Goal: Information Seeking & Learning: Learn about a topic

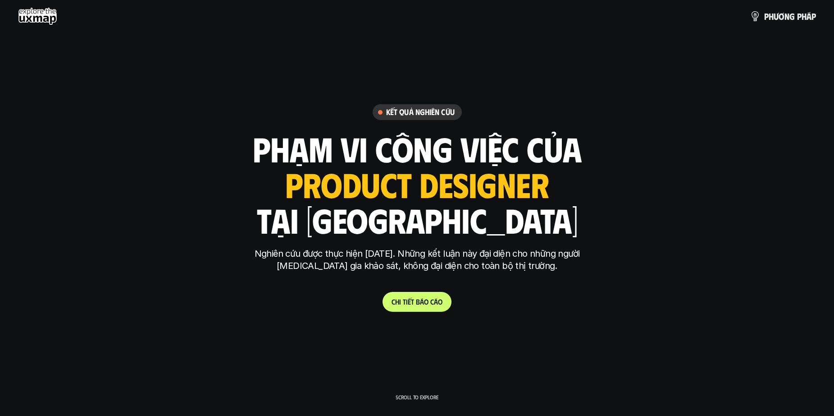
click at [388, 136] on h1 "phạm vi công việc của" at bounding box center [417, 148] width 329 height 38
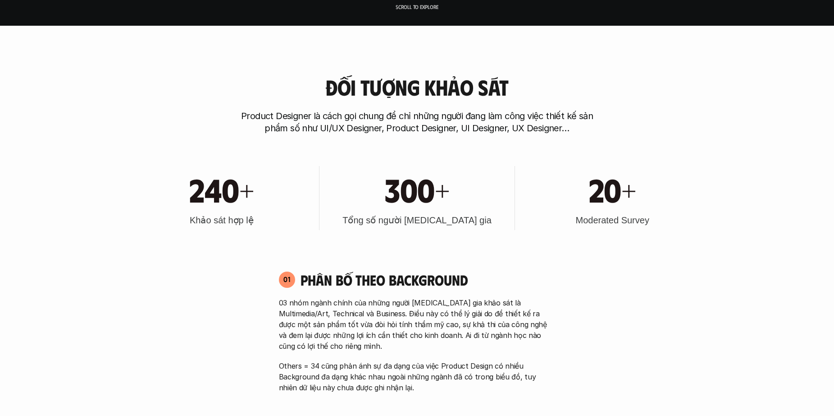
scroll to position [451, 0]
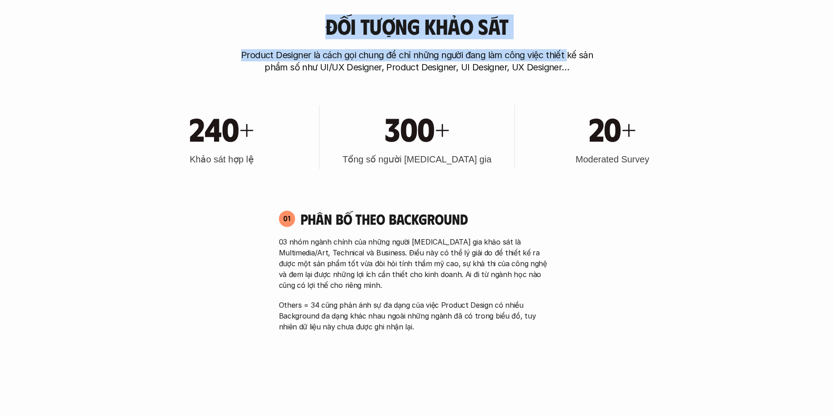
drag, startPoint x: 324, startPoint y: 21, endPoint x: 567, endPoint y: 36, distance: 243.4
click at [567, 36] on div "Đối tượng khảo sát Product Designer là cách gọi chung để chỉ những người đang l…" at bounding box center [417, 43] width 577 height 59
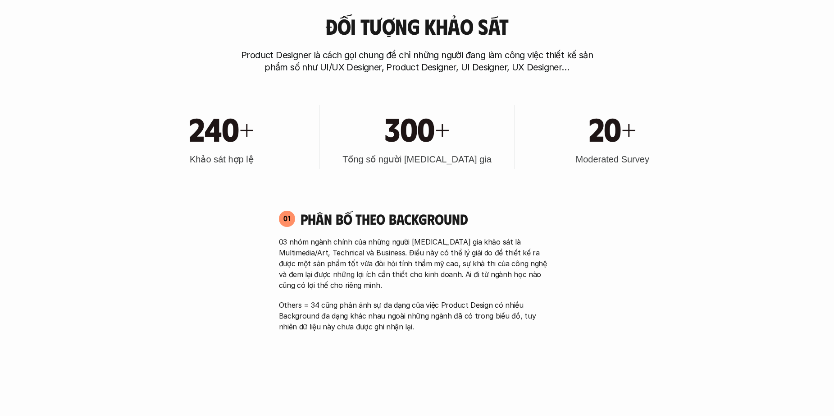
click at [567, 36] on div "Đối tượng khảo sát Product Designer là cách gọi chung để chỉ những người đang l…" at bounding box center [417, 43] width 577 height 59
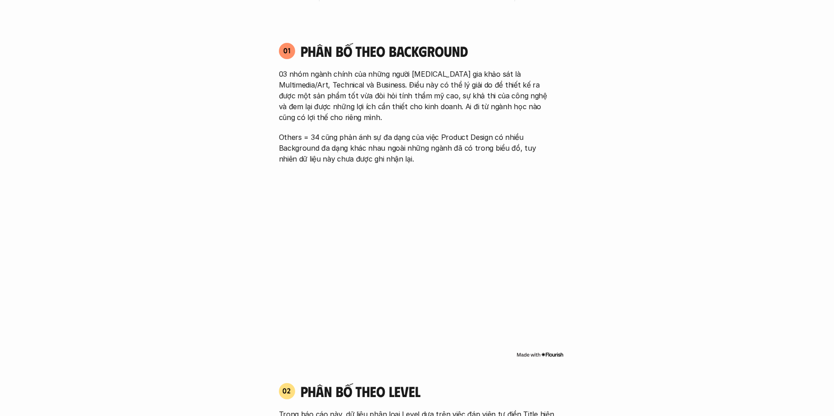
scroll to position [631, 0]
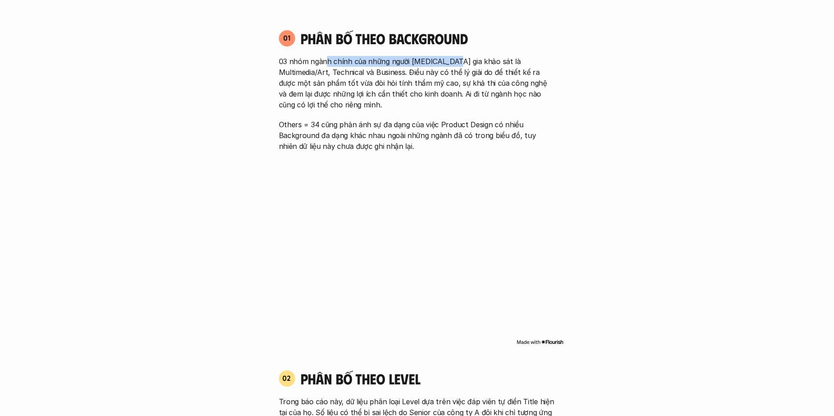
drag, startPoint x: 326, startPoint y: 65, endPoint x: 450, endPoint y: 67, distance: 123.5
click at [450, 67] on p "03 nhóm ngành chính của những người [MEDICAL_DATA] gia khảo sát là Multimedia/A…" at bounding box center [417, 83] width 277 height 54
click at [509, 64] on p "03 nhóm ngành chính của những người [MEDICAL_DATA] gia khảo sát là Multimedia/A…" at bounding box center [417, 83] width 277 height 54
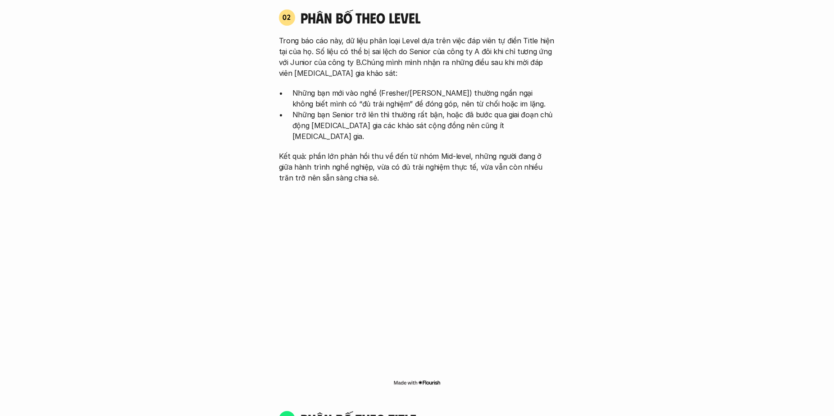
scroll to position [856, 0]
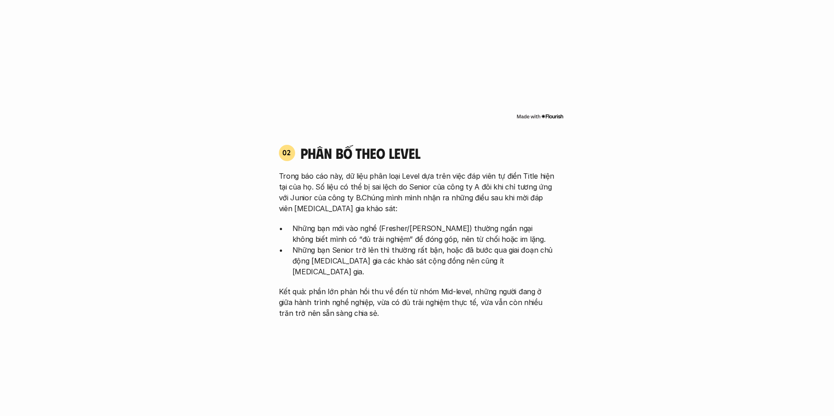
drag, startPoint x: 297, startPoint y: 155, endPoint x: 469, endPoint y: 155, distance: 172.2
click at [469, 155] on div "02 phân bố theo Level" at bounding box center [417, 153] width 277 height 18
click at [469, 155] on h4 "phân bố theo Level" at bounding box center [428, 152] width 255 height 17
drag, startPoint x: 303, startPoint y: 153, endPoint x: 436, endPoint y: 153, distance: 133.0
click at [436, 153] on h4 "phân bố theo Level" at bounding box center [428, 152] width 255 height 17
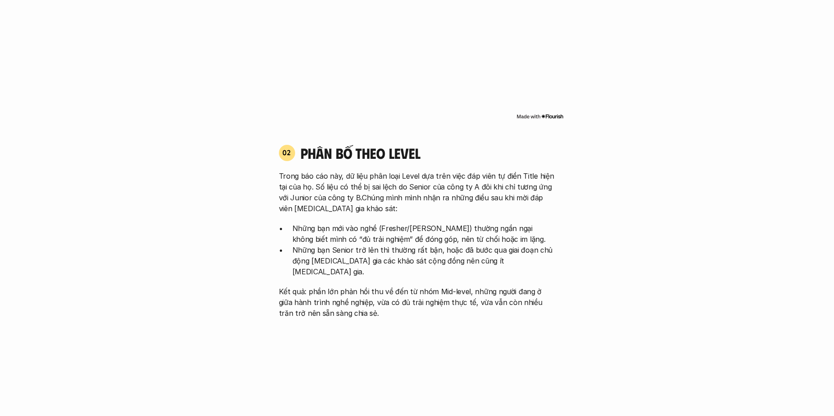
click at [436, 153] on h4 "phân bố theo Level" at bounding box center [428, 152] width 255 height 17
click at [287, 179] on p "Trong báo cáo này, dữ liệu phân loại Level dựa trên việc đáp viên tự điền Title…" at bounding box center [417, 191] width 277 height 43
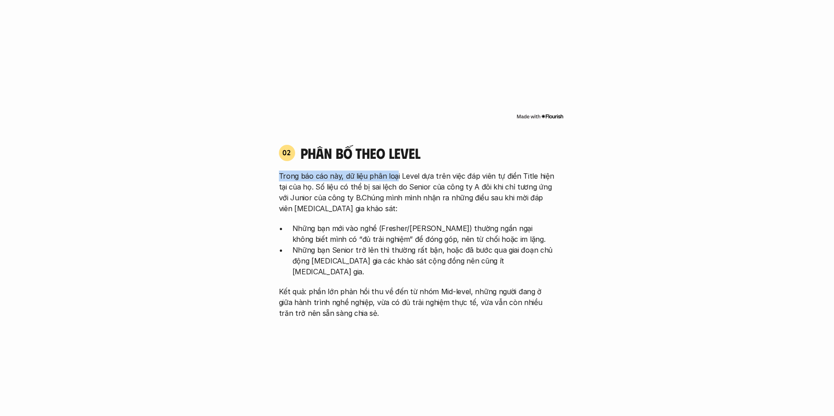
drag, startPoint x: 270, startPoint y: 175, endPoint x: 394, endPoint y: 174, distance: 124.0
click at [394, 174] on p "Trong báo cáo này, dữ liệu phân loại Level dựa trên việc đáp viên tự điền Title…" at bounding box center [417, 191] width 277 height 43
drag, startPoint x: 386, startPoint y: 177, endPoint x: 511, endPoint y: 179, distance: 124.9
click at [511, 179] on p "Trong báo cáo này, dữ liệu phân loại Level dựa trên việc đáp viên tự điền Title…" at bounding box center [417, 191] width 277 height 43
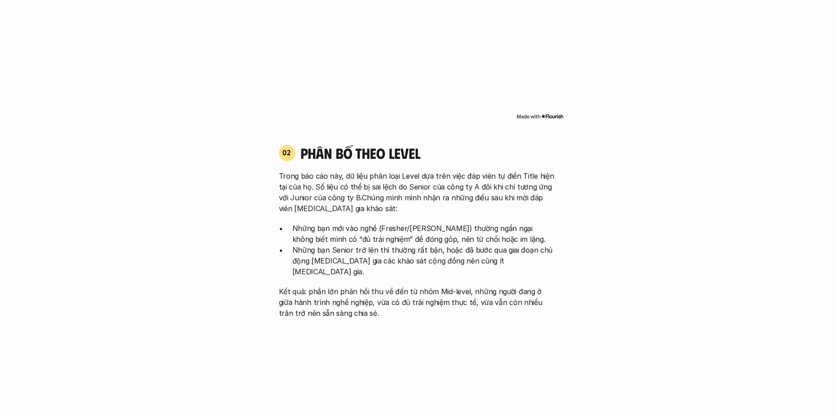
click at [521, 179] on p "Trong báo cáo này, dữ liệu phân loại Level dựa trên việc đáp viên tự điền Title…" at bounding box center [417, 191] width 277 height 43
drag, startPoint x: 472, startPoint y: 174, endPoint x: 517, endPoint y: 174, distance: 45.5
click at [517, 174] on p "Trong báo cáo này, dữ liệu phân loại Level dựa trên việc đáp viên tự điền Title…" at bounding box center [417, 191] width 277 height 43
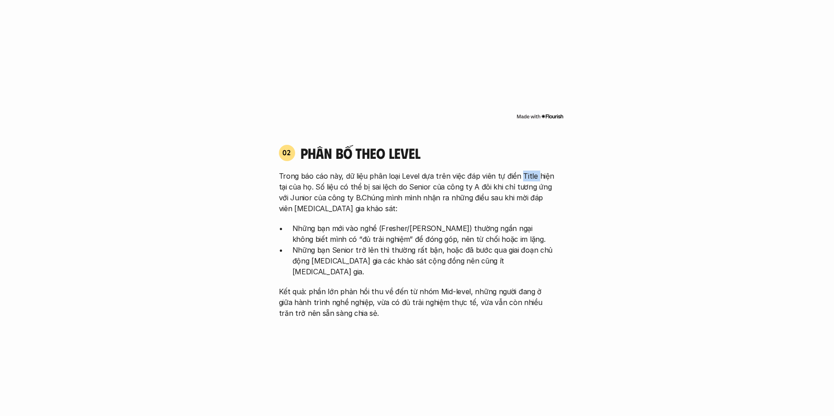
click at [517, 174] on p "Trong báo cáo này, dữ liệu phân loại Level dựa trên việc đáp viên tự điền Title…" at bounding box center [417, 191] width 277 height 43
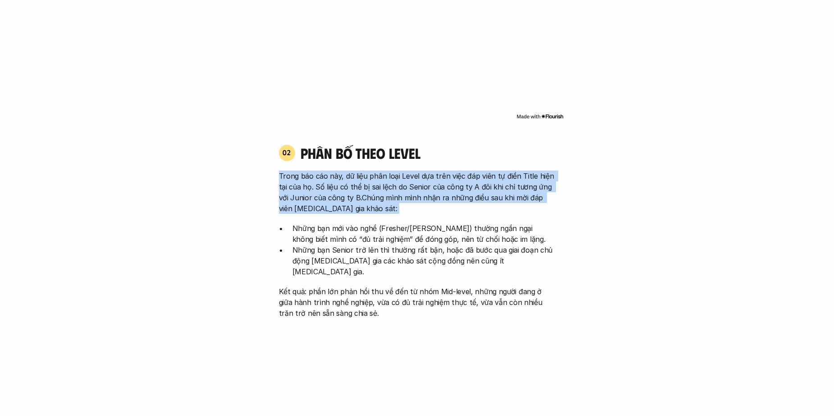
click at [517, 174] on p "Trong báo cáo này, dữ liệu phân loại Level dựa trên việc đáp viên tự điền Title…" at bounding box center [417, 191] width 277 height 43
click at [463, 178] on p "Trong báo cáo này, dữ liệu phân loại Level dựa trên việc đáp viên tự điền Title…" at bounding box center [417, 191] width 277 height 43
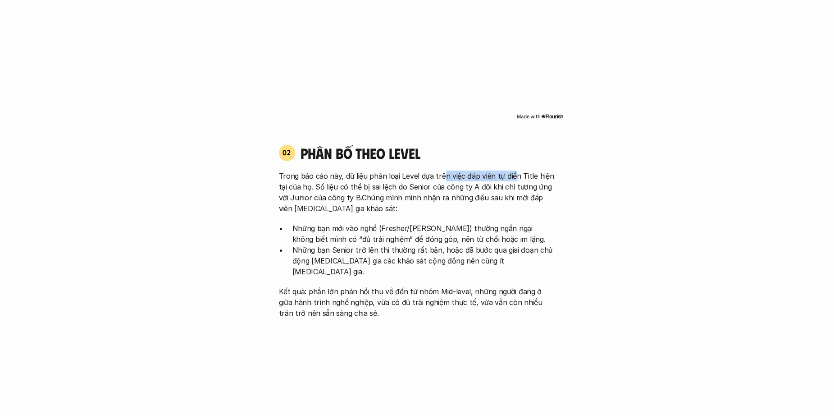
drag, startPoint x: 511, startPoint y: 174, endPoint x: 443, endPoint y: 172, distance: 67.6
click at [443, 172] on p "Trong báo cáo này, dữ liệu phân loại Level dựa trên việc đáp viên tự điền Title…" at bounding box center [417, 191] width 277 height 43
click at [519, 181] on p "Trong báo cáo này, dữ liệu phân loại Level dựa trên việc đáp viên tự điền Title…" at bounding box center [417, 191] width 277 height 43
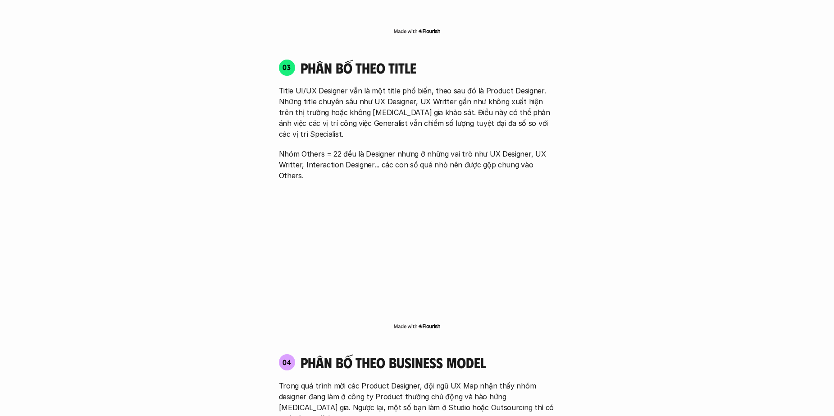
scroll to position [1262, 0]
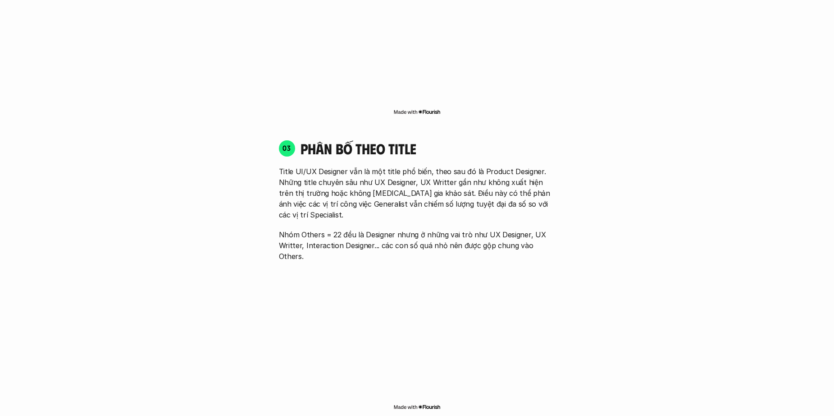
drag, startPoint x: 455, startPoint y: 139, endPoint x: 471, endPoint y: 139, distance: 15.8
click at [471, 139] on div "03 phân bố theo title" at bounding box center [417, 148] width 277 height 18
click at [471, 140] on h4 "phân bố theo title" at bounding box center [428, 148] width 255 height 17
drag, startPoint x: 300, startPoint y: 137, endPoint x: 430, endPoint y: 126, distance: 130.7
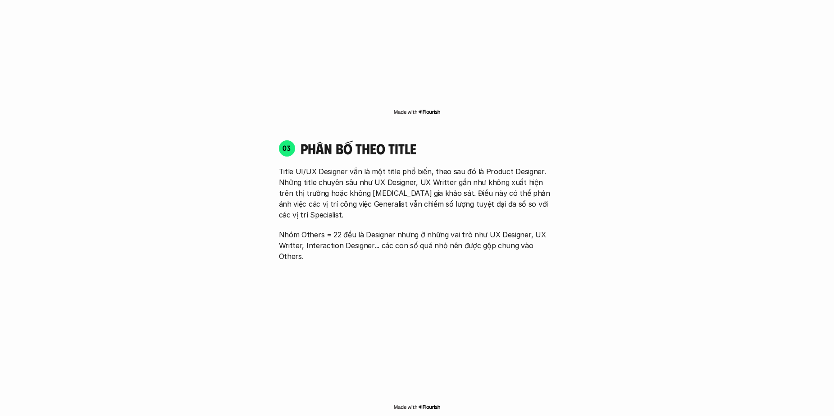
click at [430, 130] on div "03 phân bố theo title Title UI/UX Designer vẫn là một title phổ biến, theo sau …" at bounding box center [417, 275] width 293 height 290
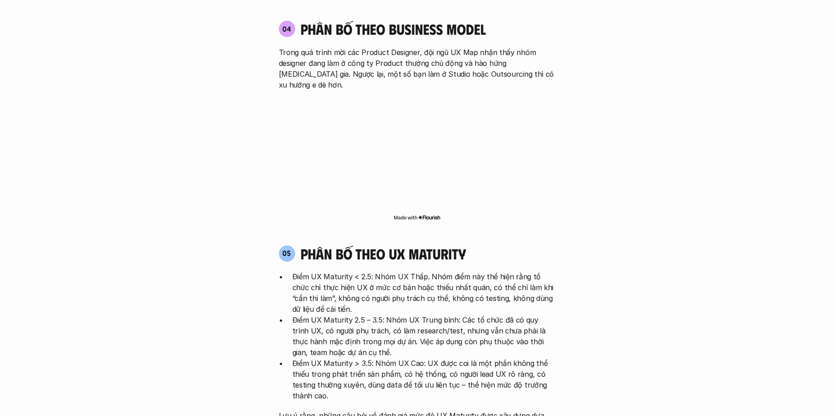
scroll to position [1803, 0]
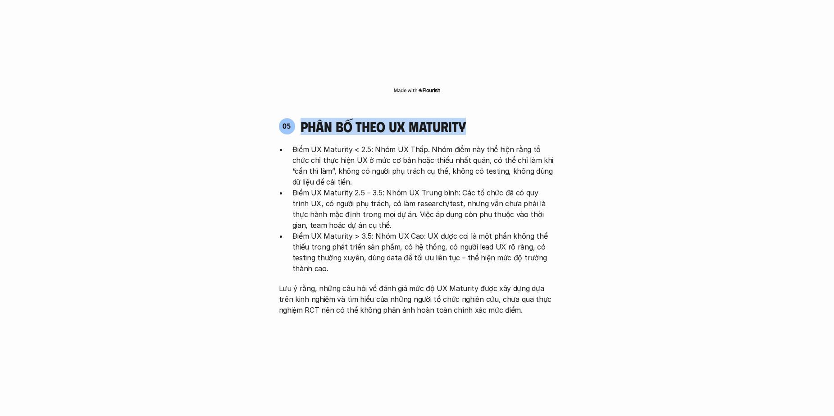
drag, startPoint x: 290, startPoint y: 85, endPoint x: 489, endPoint y: 85, distance: 198.8
click at [488, 118] on div "05 phân bố theo ux maturity" at bounding box center [417, 126] width 277 height 17
click at [489, 118] on div "05 phân bố theo ux maturity" at bounding box center [417, 126] width 277 height 17
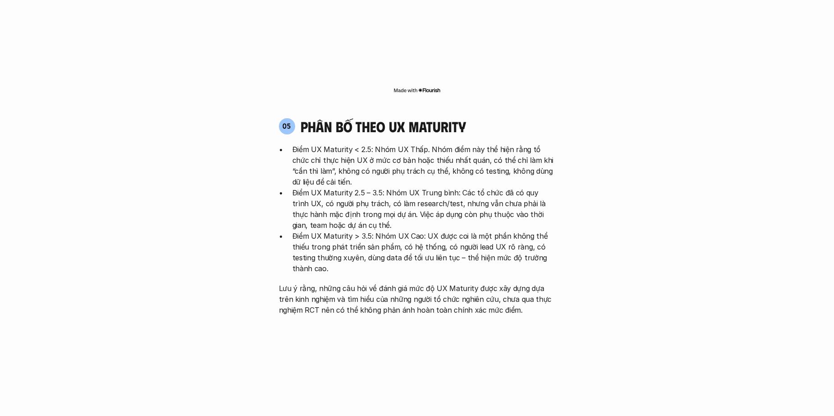
click at [362, 144] on p "Điểm UX Maturity < 2.5: Nhóm UX Thấp. Nhóm điểm này thể hiện rằng tổ chức chỉ t…" at bounding box center [424, 165] width 263 height 43
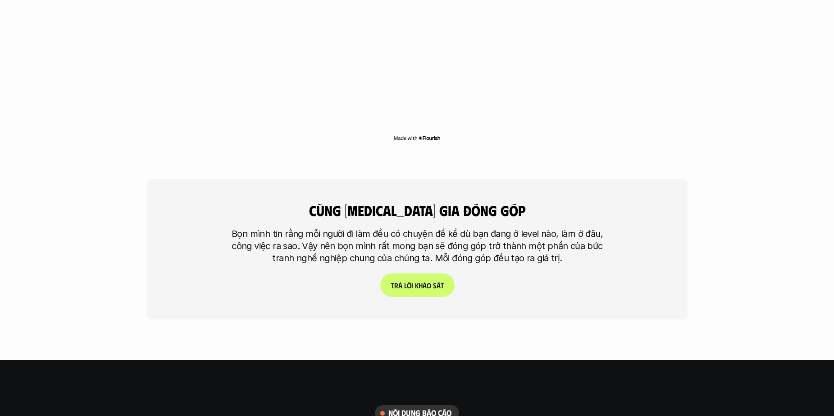
scroll to position [2164, 0]
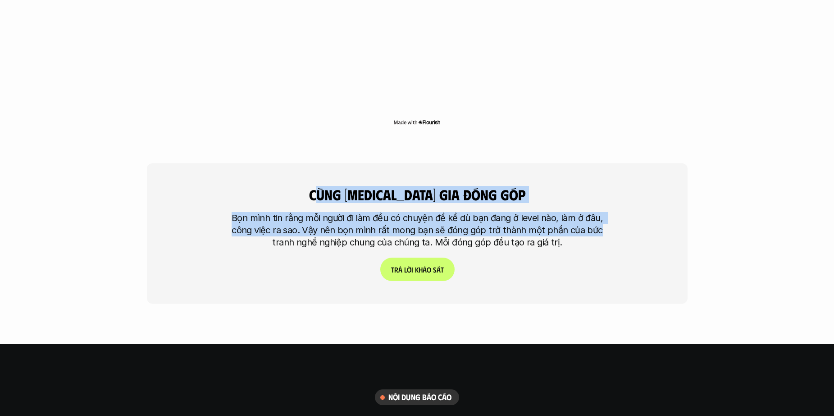
drag, startPoint x: 347, startPoint y: 146, endPoint x: 626, endPoint y: 187, distance: 282.0
click at [618, 186] on div "cùng [MEDICAL_DATA] gia đóng góp Bọn mình tin rằng mỗi người đi làm đều có chuy…" at bounding box center [417, 233] width 541 height 140
click at [627, 188] on div "cùng [MEDICAL_DATA] gia đóng góp Bọn mình tin rằng mỗi người đi làm đều có chuy…" at bounding box center [417, 233] width 541 height 140
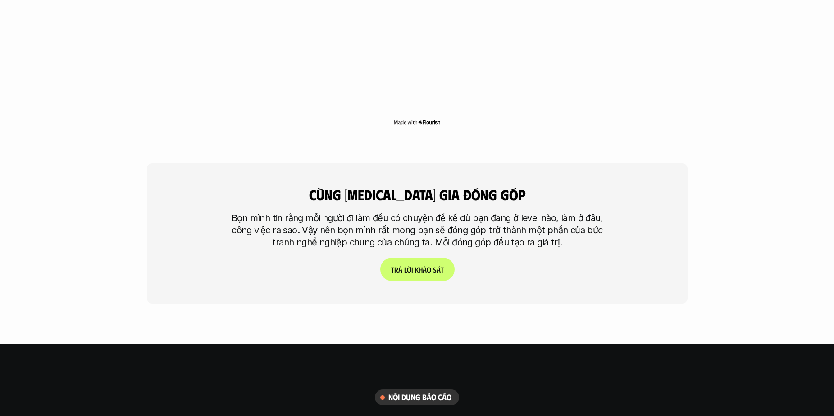
click at [627, 188] on div "cùng [MEDICAL_DATA] gia đóng góp Bọn mình tin rằng mỗi người đi làm đều có chuy…" at bounding box center [417, 233] width 541 height 140
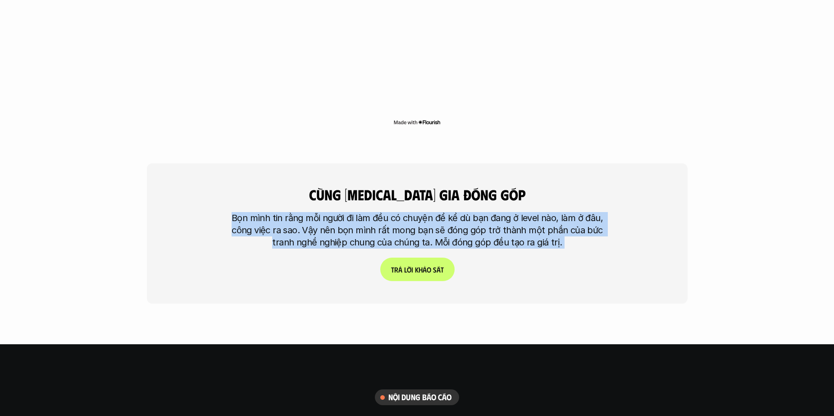
click at [619, 187] on div "cùng [MEDICAL_DATA] gia đóng góp Bọn mình tin rằng mỗi người đi làm đều có chuy…" at bounding box center [417, 233] width 541 height 140
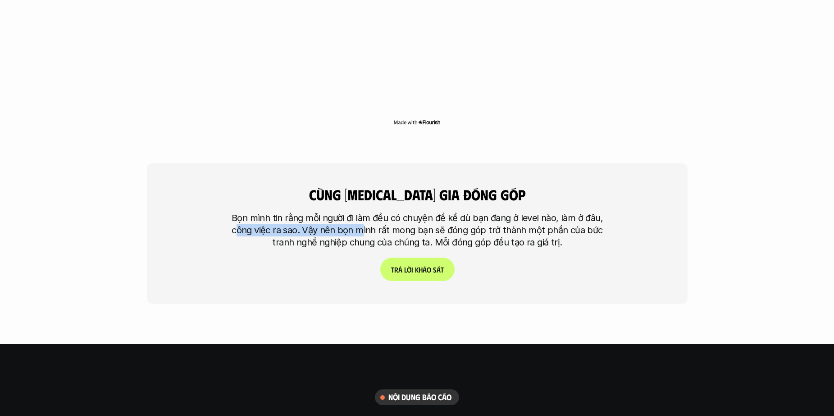
drag, startPoint x: 257, startPoint y: 182, endPoint x: 364, endPoint y: 182, distance: 106.8
click at [364, 212] on p "Bọn mình tin rằng mỗi người đi làm đều có chuyện để kể dù bạn đang ở level nào,…" at bounding box center [417, 230] width 383 height 37
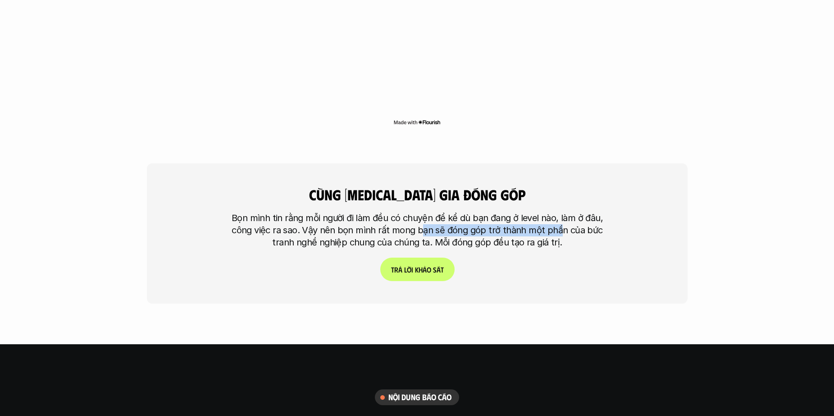
drag, startPoint x: 539, startPoint y: 187, endPoint x: 558, endPoint y: 190, distance: 19.1
click at [558, 212] on p "Bọn mình tin rằng mỗi người đi làm đều có chuyện để kể dù bạn đang ở level nào,…" at bounding box center [417, 230] width 383 height 37
click at [532, 212] on p "Bọn mình tin rằng mỗi người đi làm đều có chuyện để kể dù bạn đang ở level nào,…" at bounding box center [417, 230] width 383 height 37
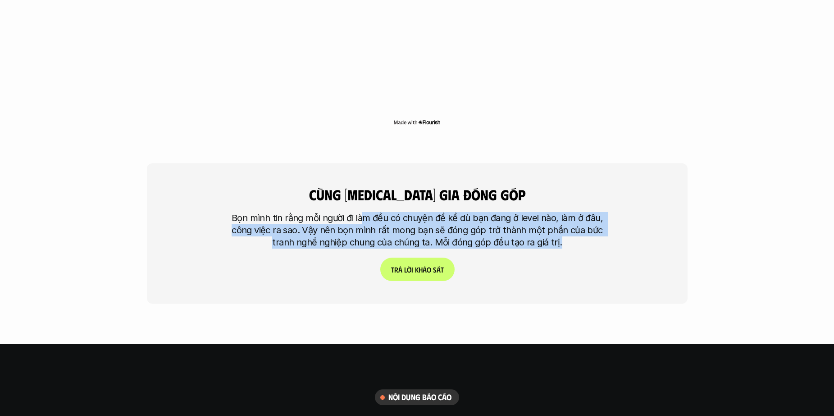
drag, startPoint x: 361, startPoint y: 172, endPoint x: 575, endPoint y: 206, distance: 217.2
click at [575, 206] on div "cùng [MEDICAL_DATA] gia đóng góp Bọn mình tin rằng mỗi người đi làm đều có chuy…" at bounding box center [417, 233] width 541 height 140
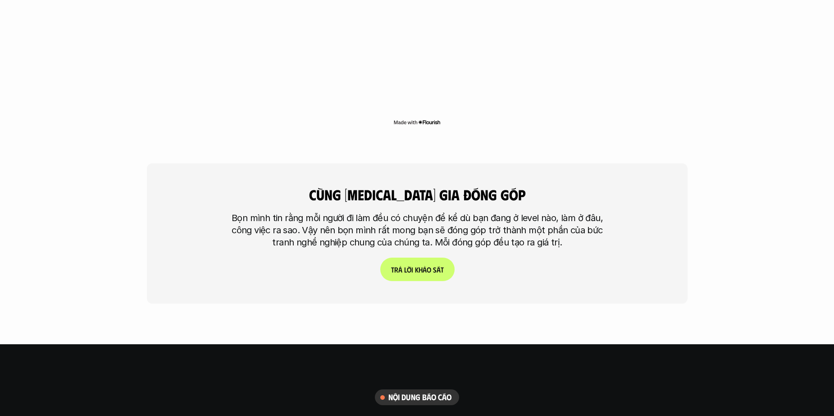
drag, startPoint x: 575, startPoint y: 206, endPoint x: 425, endPoint y: 212, distance: 150.7
click at [572, 207] on div "cùng [MEDICAL_DATA] gia đóng góp Bọn mình tin rằng mỗi người đi làm đều có chuy…" at bounding box center [417, 233] width 541 height 140
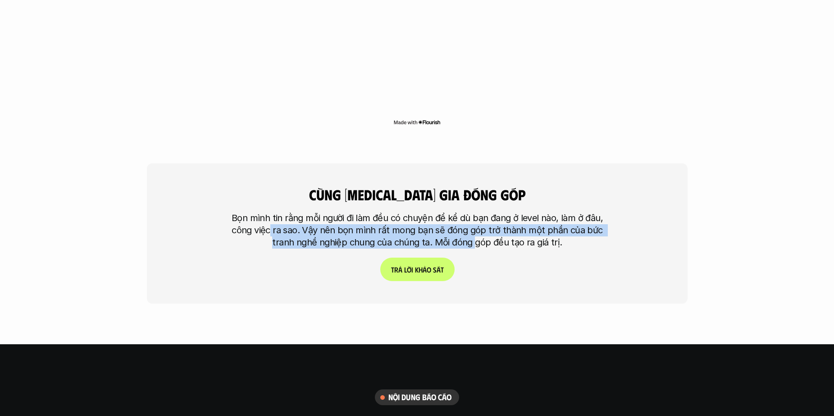
drag, startPoint x: 375, startPoint y: 202, endPoint x: 537, endPoint y: 212, distance: 162.6
click at [527, 212] on div "cùng [MEDICAL_DATA] gia đóng góp Bọn mình tin rằng mỗi người đi làm đều có chuy…" at bounding box center [417, 233] width 541 height 140
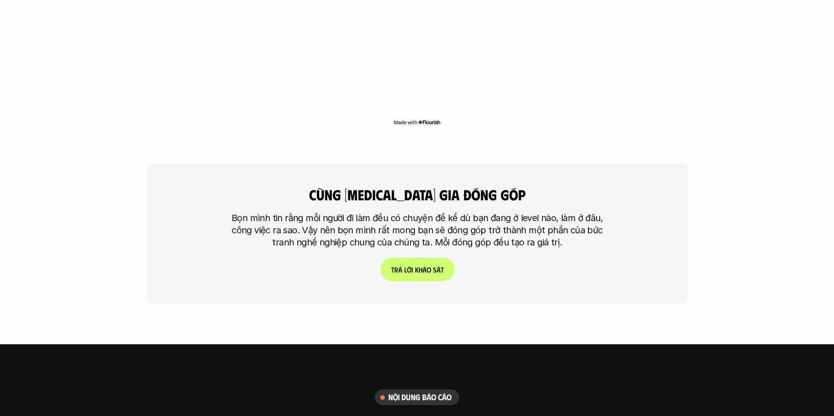
click at [540, 212] on div "cùng [MEDICAL_DATA] gia đóng góp Bọn mình tin rằng mỗi người đi làm đều có chuy…" at bounding box center [417, 233] width 541 height 140
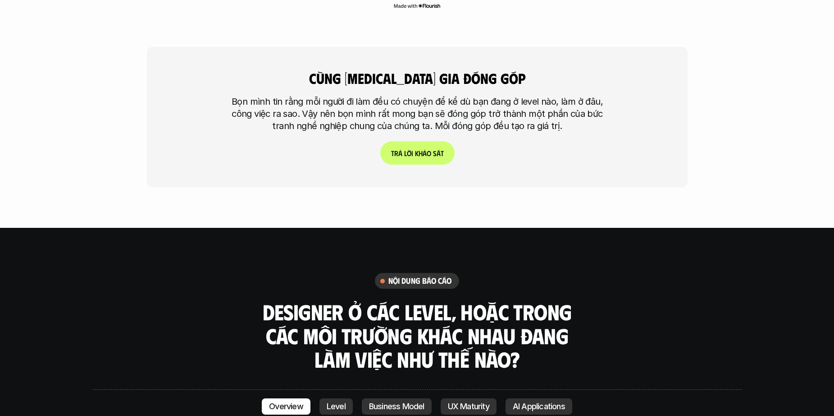
scroll to position [2344, 0]
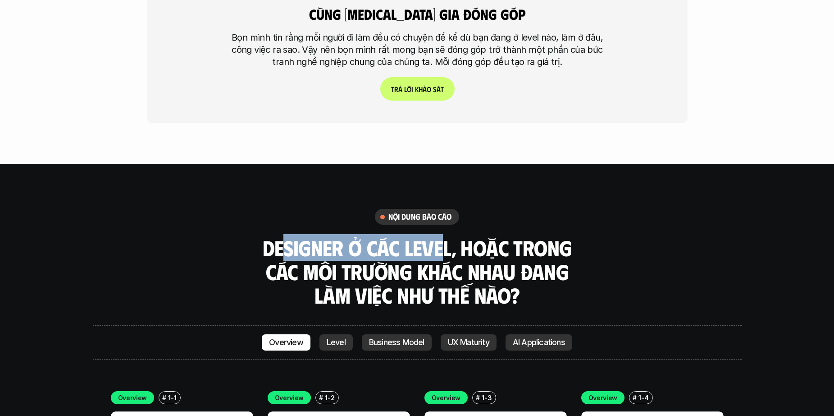
drag, startPoint x: 279, startPoint y: 202, endPoint x: 493, endPoint y: 210, distance: 213.4
click at [450, 236] on h3 "Designer ở các level, hoặc trong các môi trường khác nhau đang làm việc như thế…" at bounding box center [418, 271] width 316 height 71
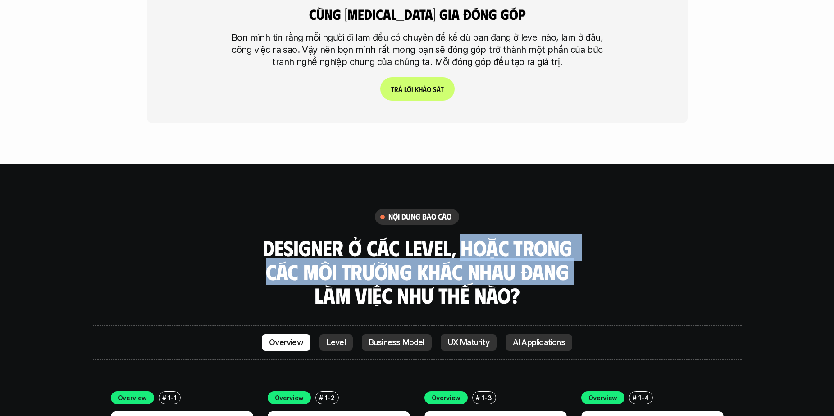
drag, startPoint x: 493, startPoint y: 210, endPoint x: 587, endPoint y: 224, distance: 95.7
click at [587, 224] on div "nội dung báo cáo Designer ở các level, hoặc trong các môi trường khác nhau đang…" at bounding box center [417, 258] width 649 height 98
click at [519, 240] on h3 "Designer ở các level, hoặc trong các môi trường khác nhau đang làm việc như thế…" at bounding box center [418, 271] width 316 height 71
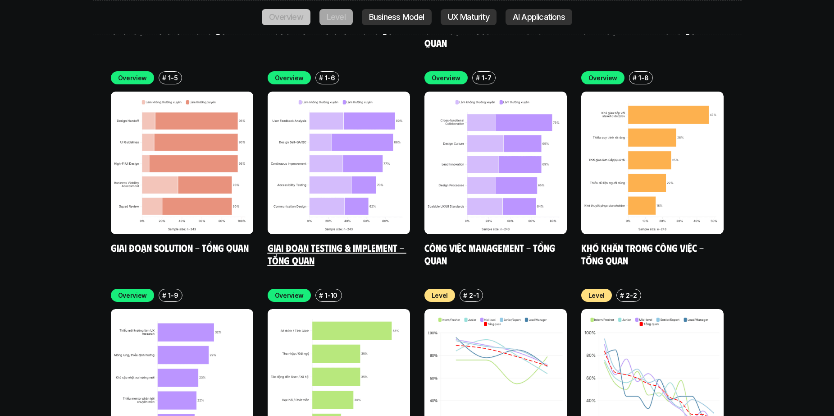
scroll to position [2705, 0]
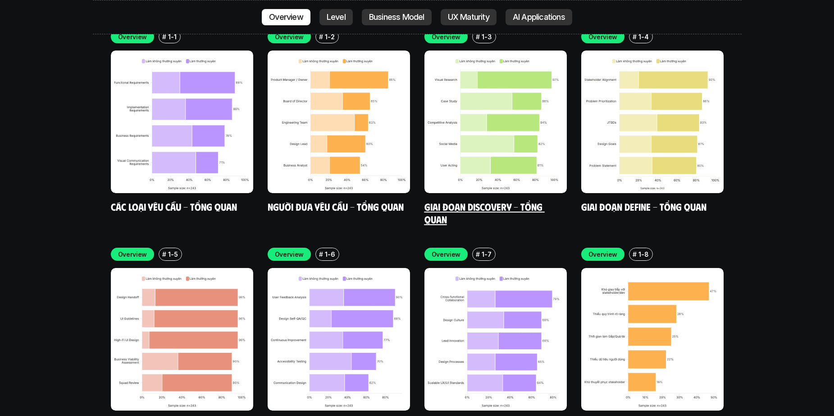
click at [466, 200] on link "Giai đoạn Discovery - Tổng quan" at bounding box center [485, 212] width 120 height 25
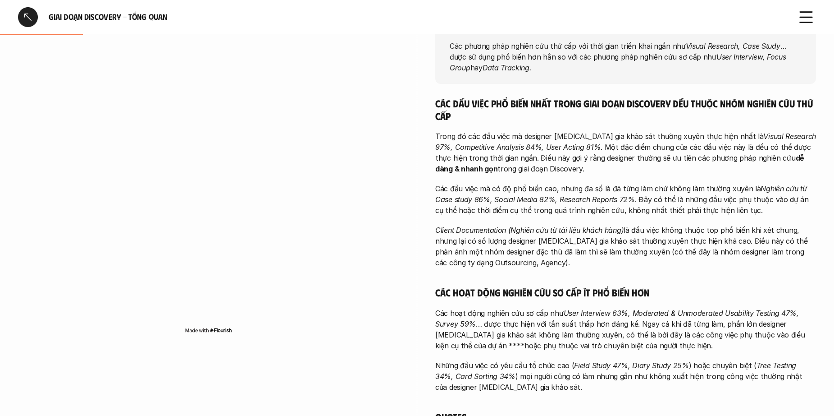
scroll to position [90, 0]
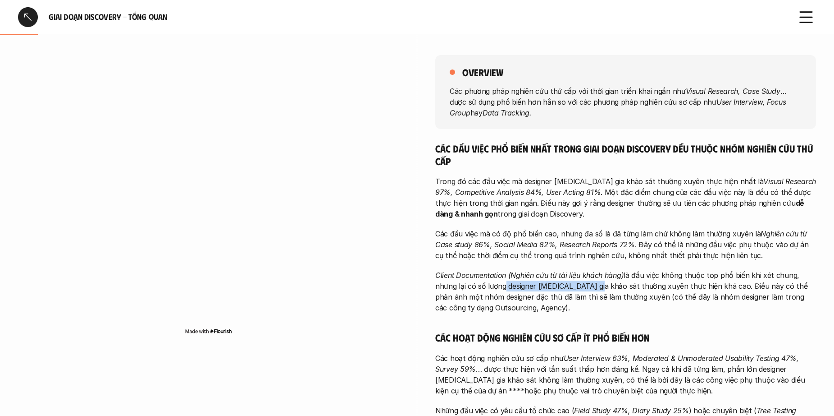
drag, startPoint x: 587, startPoint y: 288, endPoint x: 594, endPoint y: 288, distance: 6.8
click at [592, 288] on p "Client Documentation (Nghiên cứu từ tài liệu khách hàng) là đầu việc không thuộ…" at bounding box center [625, 291] width 381 height 43
click at [594, 288] on p "Client Documentation (Nghiên cứu từ tài liệu khách hàng) là đầu việc không thuộ…" at bounding box center [625, 291] width 381 height 43
drag, startPoint x: 594, startPoint y: 288, endPoint x: 627, endPoint y: 288, distance: 32.9
click at [627, 288] on p "Client Documentation (Nghiên cứu từ tài liệu khách hàng) là đầu việc không thuộ…" at bounding box center [625, 291] width 381 height 43
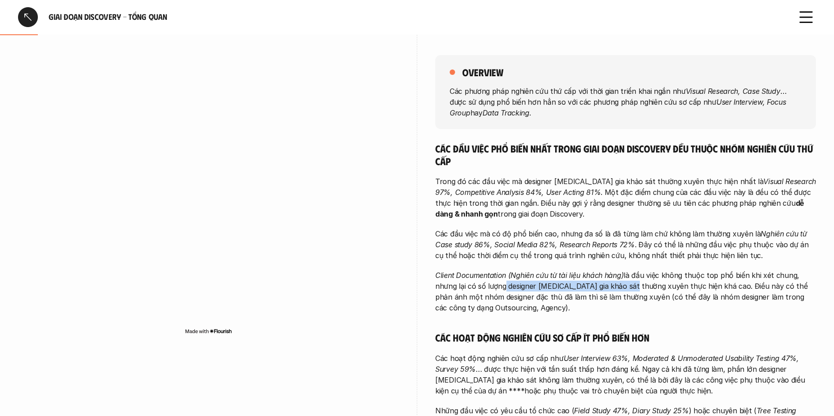
click at [627, 288] on p "Client Documentation (Nghiên cứu từ tài liệu khách hàng) là đầu việc không thuộ…" at bounding box center [625, 291] width 381 height 43
click at [739, 289] on p "Client Documentation (Nghiên cứu từ tài liệu khách hàng) là đầu việc không thuộ…" at bounding box center [625, 291] width 381 height 43
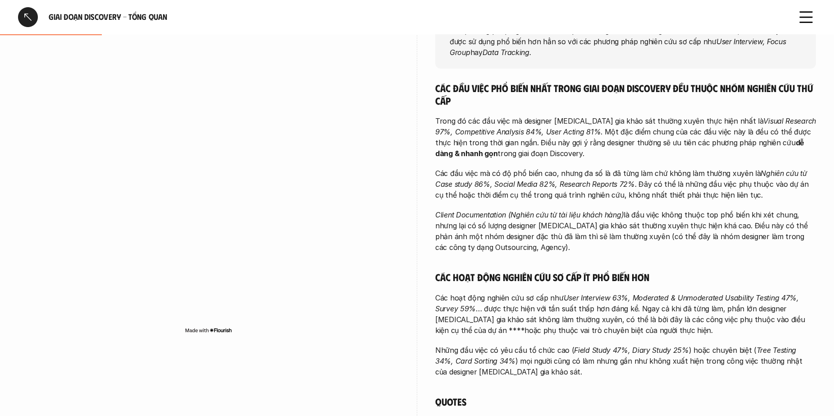
scroll to position [270, 0]
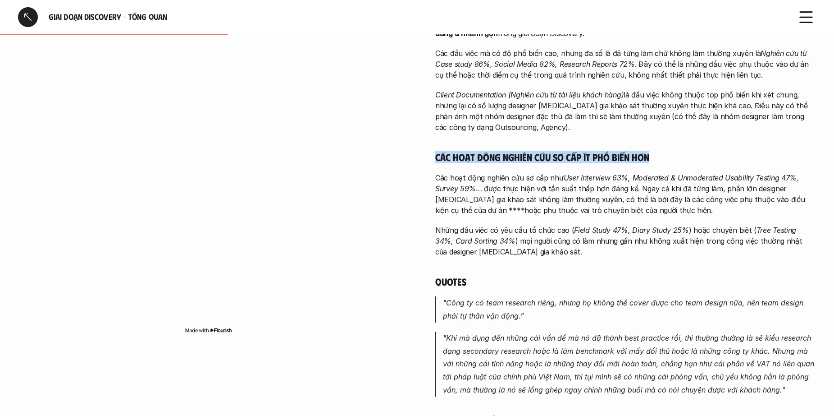
drag, startPoint x: 435, startPoint y: 159, endPoint x: 666, endPoint y: 166, distance: 230.9
click at [666, 166] on div "overview Các phương pháp nghiên cứu thứ cấp với thời gian triển khai ngắn như V…" at bounding box center [417, 200] width 798 height 696
click at [666, 166] on div "Các đầu việc phổ biến nhất trong giai đoạn Discovery đều thuộc nhóm nghiên cứu …" at bounding box center [625, 241] width 381 height 559
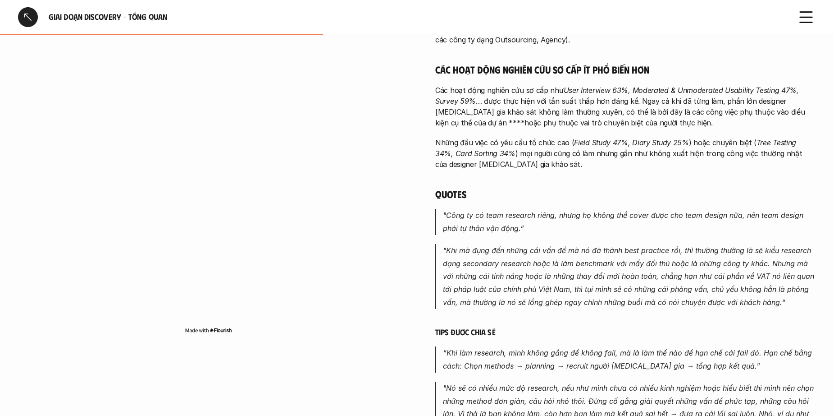
scroll to position [361, 0]
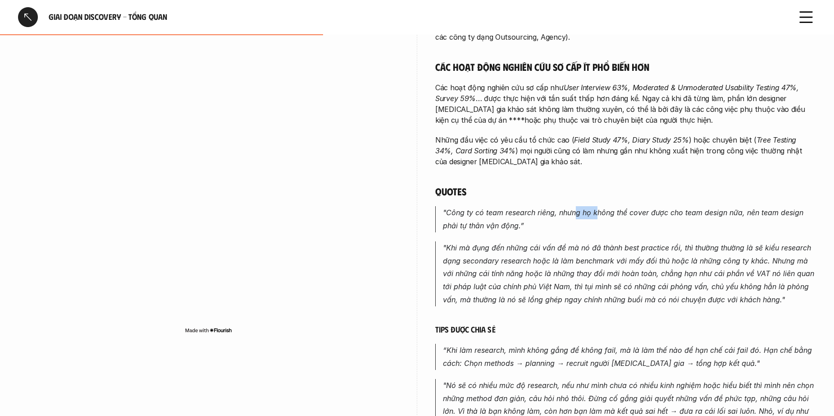
drag, startPoint x: 575, startPoint y: 213, endPoint x: 644, endPoint y: 210, distance: 69.0
click at [619, 210] on em ""Công ty có team research riêng, nhưng họ không thể cover được cho team design …" at bounding box center [624, 219] width 363 height 22
drag, startPoint x: 644, startPoint y: 210, endPoint x: 720, endPoint y: 210, distance: 75.7
click at [644, 210] on em ""Công ty có team research riêng, nhưng họ không thể cover được cho team design …" at bounding box center [624, 219] width 363 height 22
drag, startPoint x: 743, startPoint y: 210, endPoint x: 604, endPoint y: 210, distance: 139.3
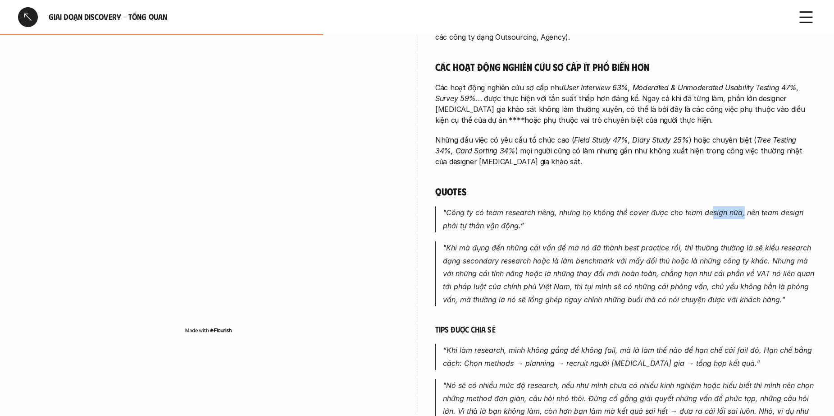
click at [673, 210] on em ""Công ty có team research riêng, nhưng họ không thể cover được cho team design …" at bounding box center [624, 219] width 363 height 22
click at [602, 210] on em ""Công ty có team research riêng, nhưng họ không thể cover được cho team design …" at bounding box center [624, 219] width 363 height 22
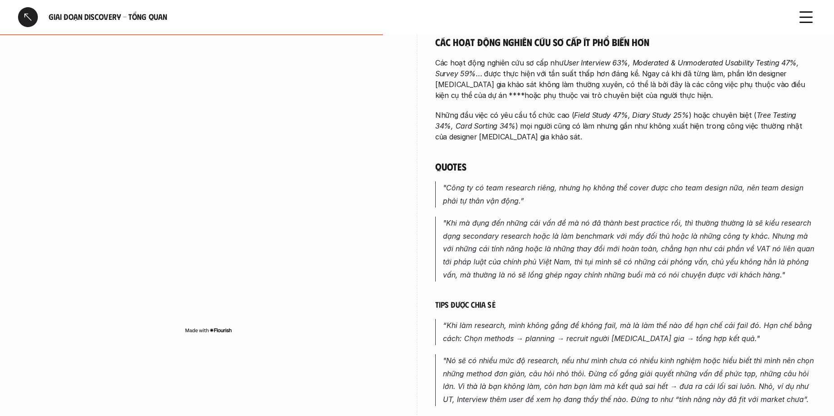
scroll to position [451, 0]
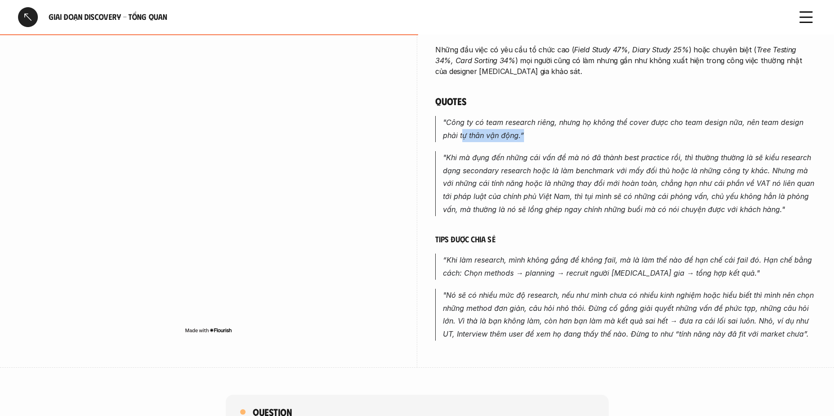
drag, startPoint x: 652, startPoint y: 133, endPoint x: 720, endPoint y: 133, distance: 67.6
click at [720, 133] on p ""Công ty có team research riêng, nhưng họ không thể cover được cho team design …" at bounding box center [629, 129] width 373 height 26
drag, startPoint x: 728, startPoint y: 123, endPoint x: 737, endPoint y: 123, distance: 8.6
click at [737, 123] on em ""Công ty có team research riêng, nhưng họ không thể cover được cho team design …" at bounding box center [624, 129] width 363 height 22
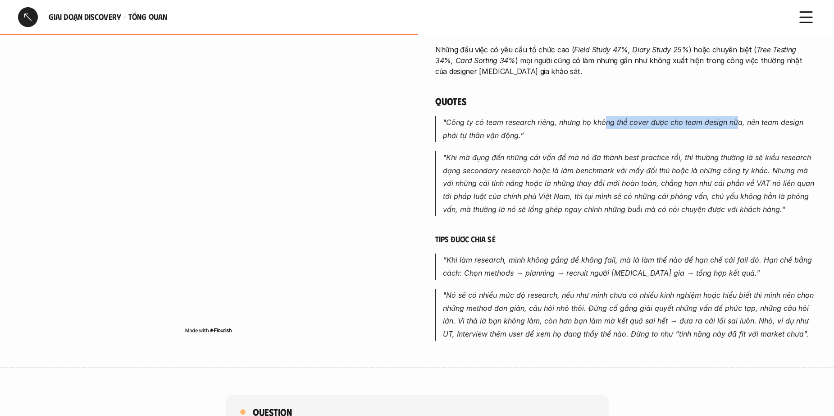
click at [737, 123] on em ""Công ty có team research riêng, nhưng họ không thể cover được cho team design …" at bounding box center [624, 129] width 363 height 22
click at [764, 125] on em ""Công ty có team research riêng, nhưng họ không thể cover được cho team design …" at bounding box center [624, 129] width 363 height 22
click at [762, 125] on em ""Công ty có team research riêng, nhưng họ không thể cover được cho team design …" at bounding box center [624, 129] width 363 height 22
drag, startPoint x: 450, startPoint y: 133, endPoint x: 511, endPoint y: 128, distance: 60.7
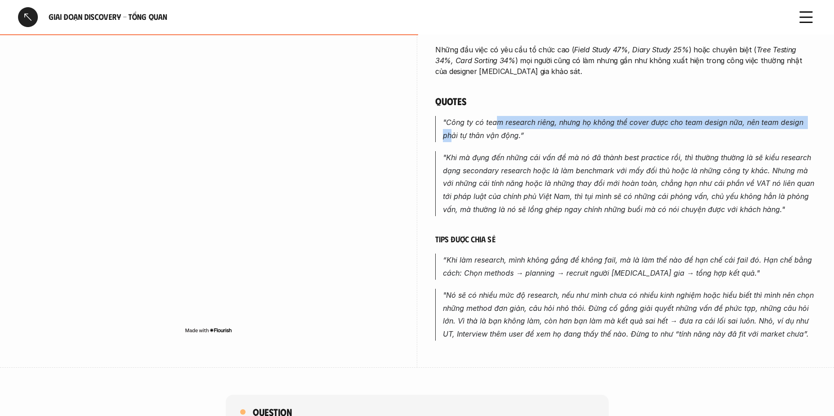
click at [498, 128] on p ""Công ty có team research riêng, nhưng họ không thể cover được cho team design …" at bounding box center [629, 129] width 373 height 26
click at [511, 128] on p ""Công ty có team research riêng, nhưng họ không thể cover được cho team design …" at bounding box center [629, 129] width 373 height 26
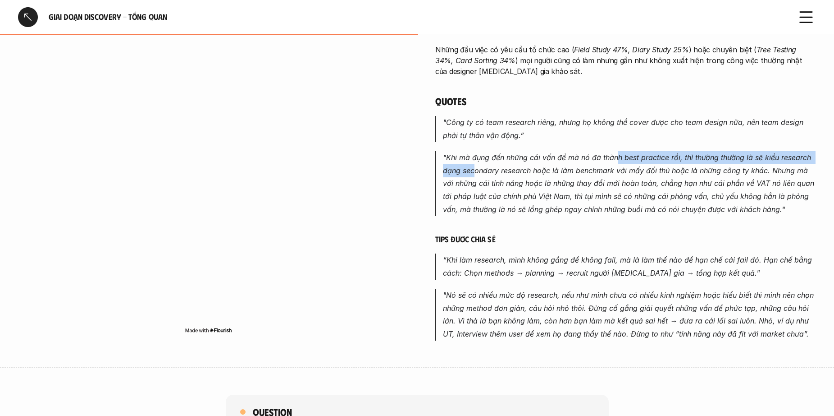
drag, startPoint x: 476, startPoint y: 164, endPoint x: 616, endPoint y: 163, distance: 139.7
click at [616, 163] on p ""Khi mà đụng đến những cái vấn đề mà nó đã thành best practice rồi, thì thường …" at bounding box center [629, 183] width 373 height 65
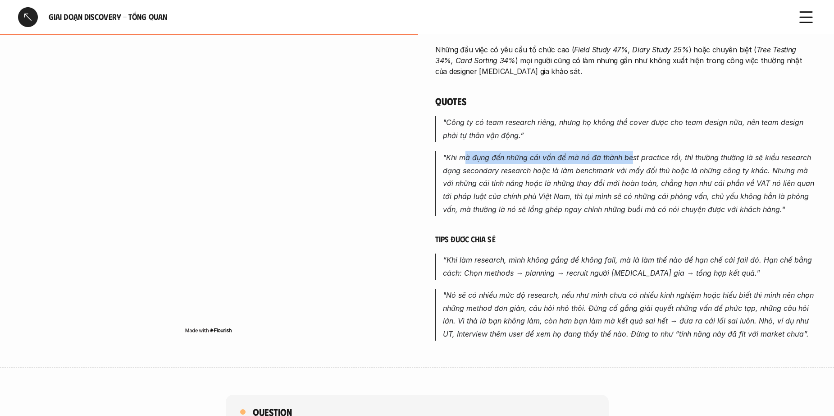
drag, startPoint x: 464, startPoint y: 161, endPoint x: 642, endPoint y: 159, distance: 178.1
click at [632, 159] on em ""Khi mà đụng đến những cái vấn đề mà nó đã thành best practice rồi, thì thường …" at bounding box center [630, 183] width 374 height 61
click at [663, 160] on em ""Khi mà đụng đến những cái vấn đề mà nó đã thành best practice rồi, thì thường …" at bounding box center [630, 183] width 374 height 61
drag, startPoint x: 458, startPoint y: 163, endPoint x: 713, endPoint y: 151, distance: 254.5
click at [713, 151] on p ""Khi mà đụng đến những cái vấn đề mà nó đã thành best practice rồi, thì thường …" at bounding box center [629, 183] width 373 height 65
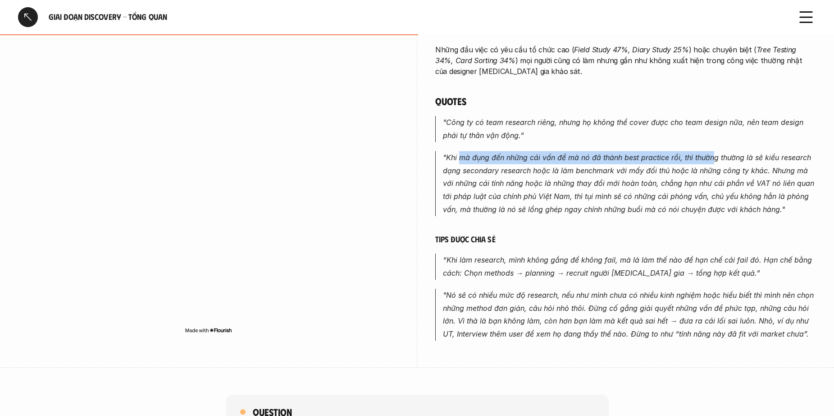
click at [713, 151] on p ""Khi mà đụng đến những cái vấn đề mà nó đã thành best practice rồi, thì thường …" at bounding box center [629, 183] width 373 height 65
drag, startPoint x: 679, startPoint y: 157, endPoint x: 730, endPoint y: 157, distance: 50.9
click at [730, 157] on em ""Khi mà đụng đến những cái vấn đề mà nó đã thành best practice rồi, thì thường …" at bounding box center [630, 183] width 374 height 61
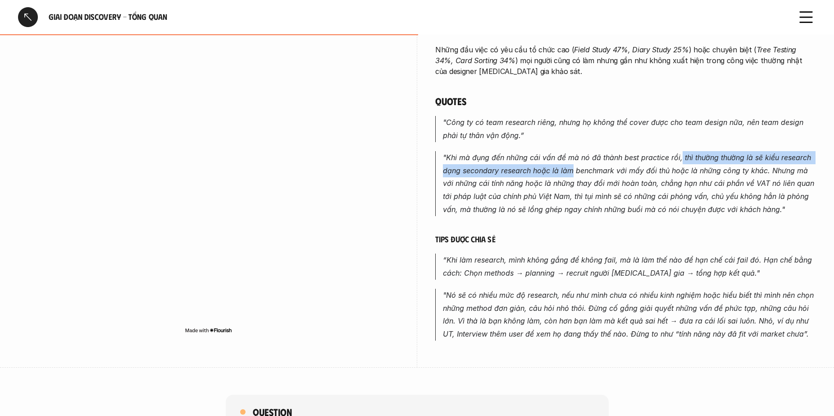
drag, startPoint x: 681, startPoint y: 156, endPoint x: 549, endPoint y: 174, distance: 133.9
click at [573, 174] on em ""Khi mà đụng đến những cái vấn đề mà nó đã thành best practice rồi, thì thường …" at bounding box center [630, 183] width 374 height 61
click at [549, 174] on em ""Khi mà đụng đến những cái vấn đề mà nó đã thành best practice rồi, thì thường …" at bounding box center [630, 183] width 374 height 61
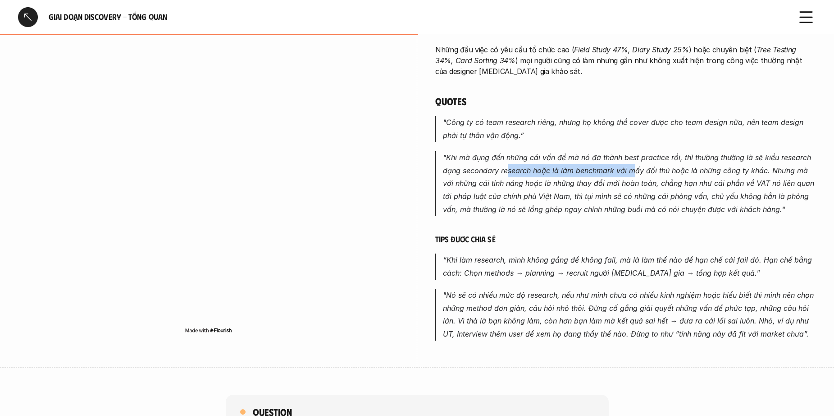
drag, startPoint x: 508, startPoint y: 173, endPoint x: 632, endPoint y: 169, distance: 124.5
click at [632, 169] on em ""Khi mà đụng đến những cái vấn đề mà nó đã thành best practice rồi, thì thường …" at bounding box center [630, 183] width 374 height 61
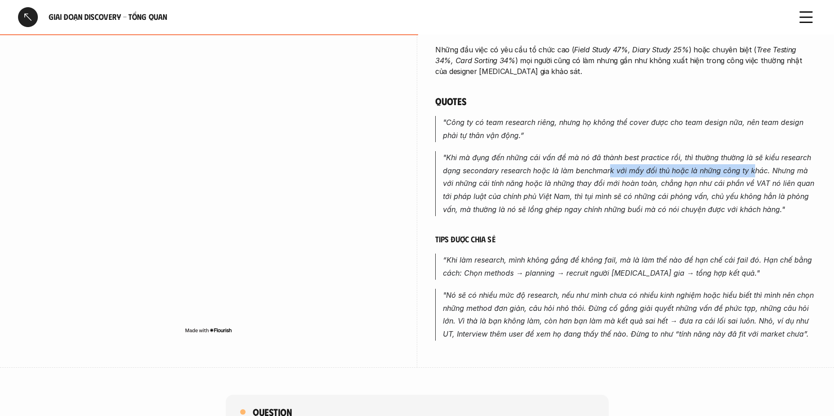
drag, startPoint x: 612, startPoint y: 172, endPoint x: 755, endPoint y: 165, distance: 143.5
click at [755, 165] on em ""Khi mà đụng đến những cái vấn đề mà nó đã thành best practice rồi, thì thường …" at bounding box center [630, 183] width 374 height 61
click at [783, 165] on p ""Khi mà đụng đến những cái vấn đề mà nó đã thành best practice rồi, thì thường …" at bounding box center [629, 183] width 373 height 65
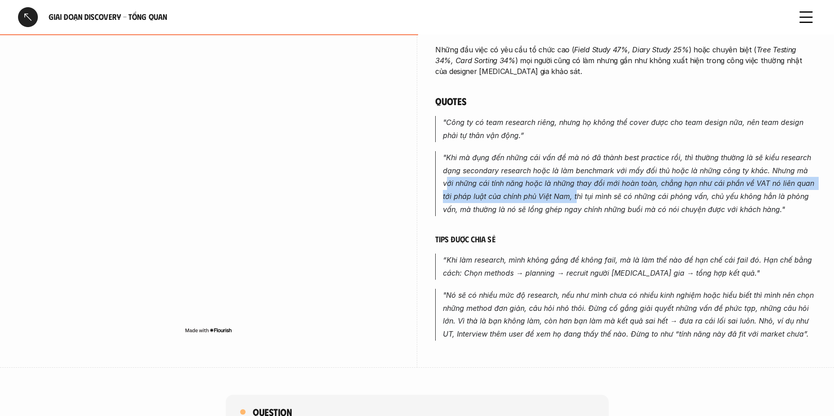
drag, startPoint x: 445, startPoint y: 188, endPoint x: 578, endPoint y: 199, distance: 133.4
click at [578, 199] on p ""Khi mà đụng đến những cái vấn đề mà nó đã thành best practice rồi, thì thường …" at bounding box center [629, 183] width 373 height 65
click at [578, 199] on em ""Khi mà đụng đến những cái vấn đề mà nó đã thành best practice rồi, thì thường …" at bounding box center [630, 183] width 374 height 61
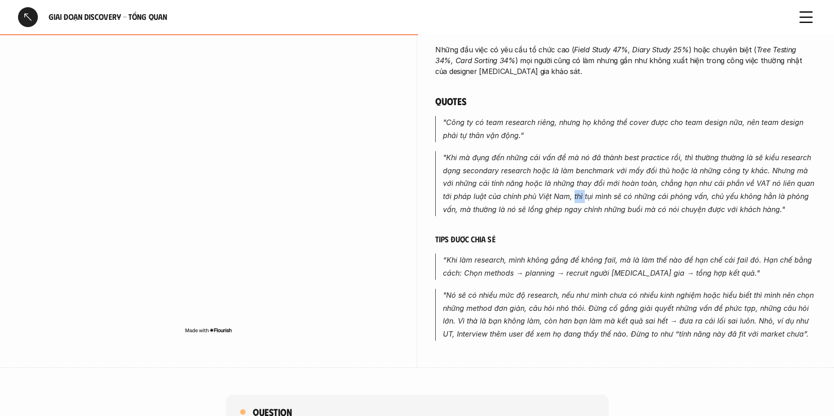
click at [578, 199] on em ""Khi mà đụng đến những cái vấn đề mà nó đã thành best practice rồi, thì thường …" at bounding box center [630, 183] width 374 height 61
drag, startPoint x: 661, startPoint y: 185, endPoint x: 782, endPoint y: 186, distance: 121.3
click at [782, 186] on em ""Khi mà đụng đến những cái vấn đề mà nó đã thành best practice rồi, thì thường …" at bounding box center [630, 183] width 374 height 61
drag, startPoint x: 461, startPoint y: 195, endPoint x: 588, endPoint y: 196, distance: 126.7
click at [588, 196] on em ""Khi mà đụng đến những cái vấn đề mà nó đã thành best practice rồi, thì thường …" at bounding box center [630, 183] width 374 height 61
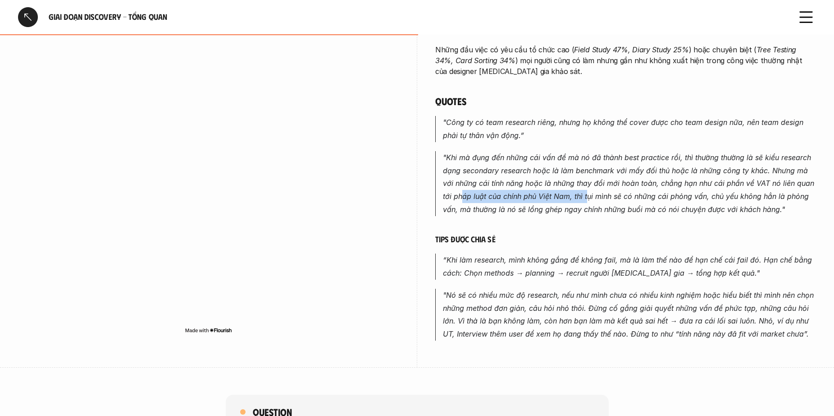
click at [588, 196] on em ""Khi mà đụng đến những cái vấn đề mà nó đã thành best practice rồi, thì thường …" at bounding box center [630, 183] width 374 height 61
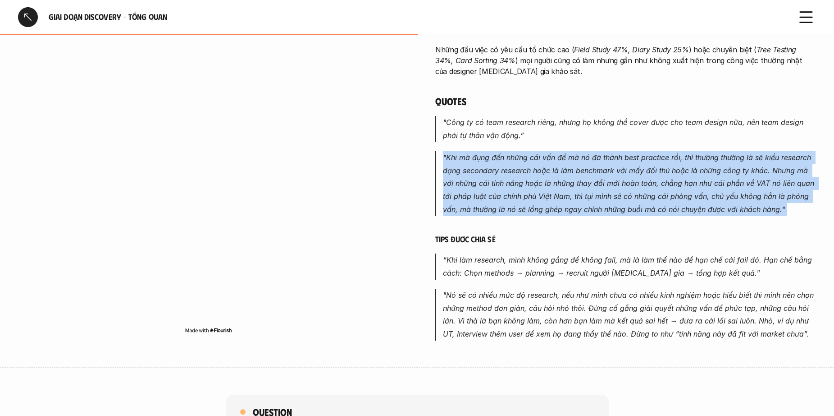
click at [588, 196] on em ""Khi mà đụng đến những cái vấn đề mà nó đã thành best practice rồi, thì thường …" at bounding box center [630, 183] width 374 height 61
click at [554, 201] on em ""Khi mà đụng đến những cái vấn đề mà nó đã thành best practice rồi, thì thường …" at bounding box center [630, 183] width 374 height 61
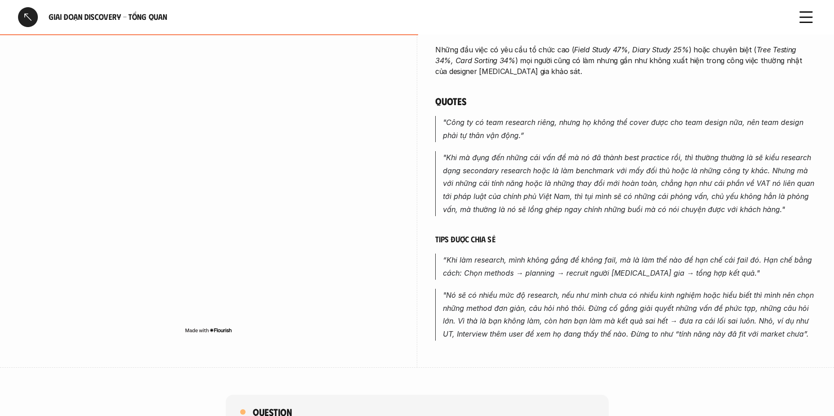
click at [554, 201] on em ""Khi mà đụng đến những cái vấn đề mà nó đã thành best practice rồi, thì thường …" at bounding box center [630, 183] width 374 height 61
drag, startPoint x: 661, startPoint y: 202, endPoint x: 728, endPoint y: 203, distance: 67.2
click at [664, 202] on p ""Khi mà đụng đến những cái vấn đề mà nó đã thành best practice rồi, thì thường …" at bounding box center [629, 183] width 373 height 65
drag, startPoint x: 672, startPoint y: 202, endPoint x: 760, endPoint y: 198, distance: 88.4
click at [726, 200] on p ""Khi mà đụng đến những cái vấn đề mà nó đã thành best practice rồi, thì thường …" at bounding box center [629, 183] width 373 height 65
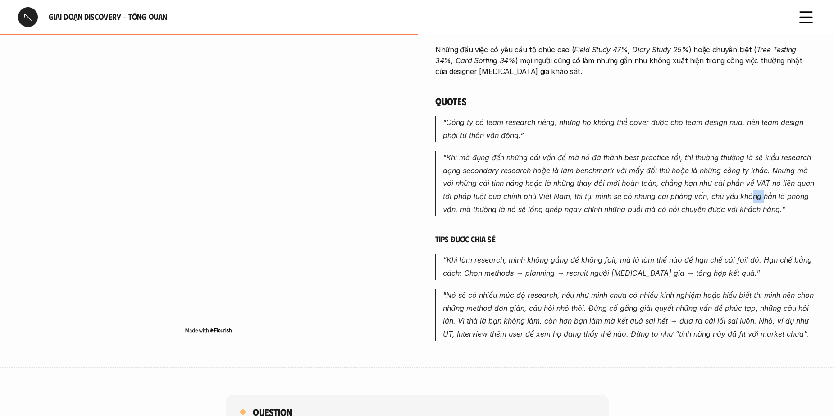
click at [763, 198] on em ""Khi mà đụng đến những cái vấn đề mà nó đã thành best practice rồi, thì thường …" at bounding box center [630, 183] width 374 height 61
click at [580, 205] on em ""Khi mà đụng đến những cái vấn đề mà nó đã thành best practice rồi, thì thường …" at bounding box center [630, 183] width 374 height 61
drag, startPoint x: 473, startPoint y: 212, endPoint x: 593, endPoint y: 210, distance: 119.9
click at [593, 210] on em ""Khi mà đụng đến những cái vấn đề mà nó đã thành best practice rồi, thì thường …" at bounding box center [630, 183] width 374 height 61
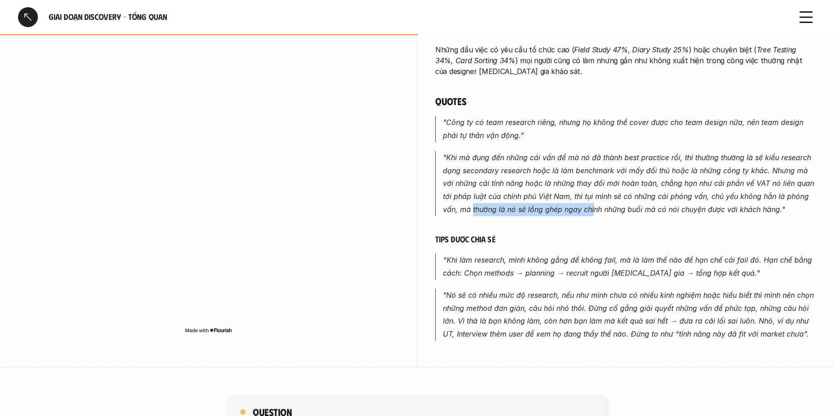
click at [647, 207] on em ""Khi mà đụng đến những cái vấn đề mà nó đã thành best practice rồi, thì thường …" at bounding box center [630, 183] width 374 height 61
drag, startPoint x: 601, startPoint y: 209, endPoint x: 629, endPoint y: 208, distance: 27.5
click at [600, 209] on em ""Khi mà đụng đến những cái vấn đề mà nó đã thành best practice rồi, thì thường …" at bounding box center [630, 183] width 374 height 61
drag, startPoint x: 687, startPoint y: 208, endPoint x: 566, endPoint y: 211, distance: 121.3
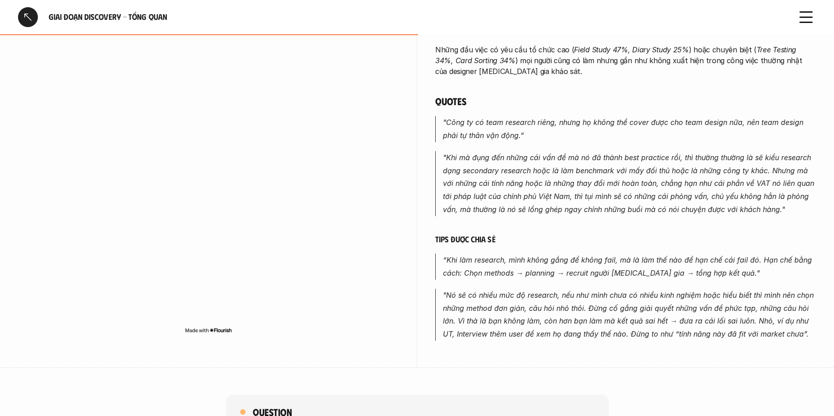
click at [670, 208] on em ""Khi mà đụng đến những cái vấn đề mà nó đã thành best practice rồi, thì thường …" at bounding box center [630, 183] width 374 height 61
drag, startPoint x: 703, startPoint y: 211, endPoint x: 775, endPoint y: 211, distance: 71.7
click at [772, 211] on em ""Khi mà đụng đến những cái vấn đề mà nó đã thành best practice rồi, thì thường …" at bounding box center [630, 183] width 374 height 61
click at [778, 211] on em ""Khi mà đụng đến những cái vấn đề mà nó đã thành best practice rồi, thì thường …" at bounding box center [630, 183] width 374 height 61
drag, startPoint x: 581, startPoint y: 211, endPoint x: 566, endPoint y: 213, distance: 15.5
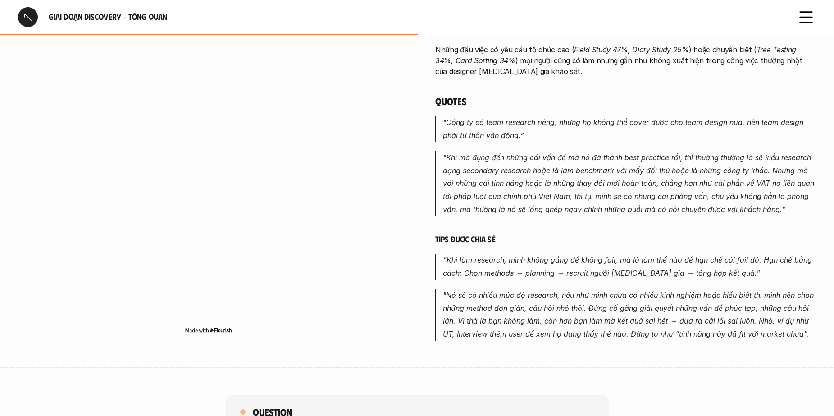
click at [580, 211] on em ""Khi mà đụng đến những cái vấn đề mà nó đã thành best practice rồi, thì thường …" at bounding box center [630, 183] width 374 height 61
drag, startPoint x: 478, startPoint y: 213, endPoint x: 665, endPoint y: 213, distance: 186.6
click at [665, 213] on em ""Khi mà đụng đến những cái vấn đề mà nó đã thành best practice rồi, thì thường …" at bounding box center [630, 183] width 374 height 61
click at [666, 213] on em ""Khi mà đụng đến những cái vấn đề mà nó đã thành best practice rồi, thì thường …" at bounding box center [630, 183] width 374 height 61
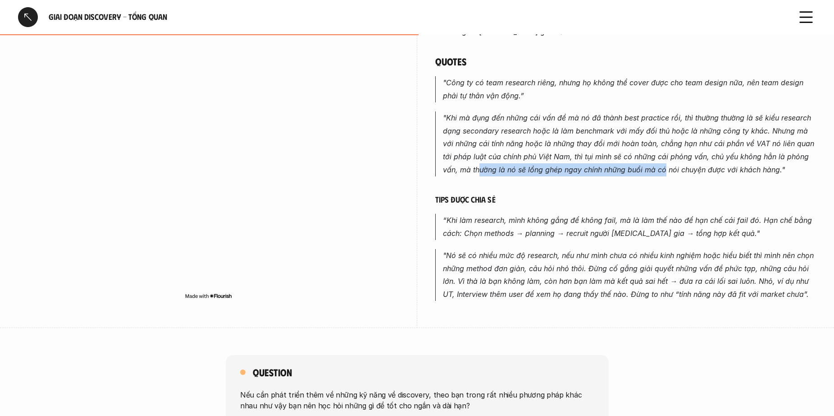
scroll to position [541, 0]
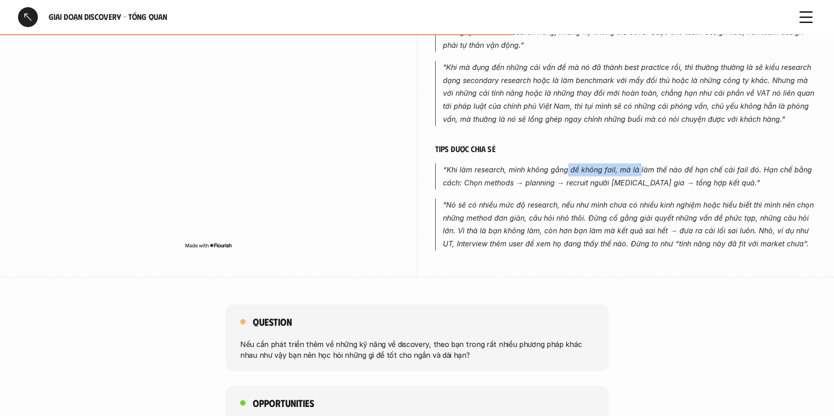
drag, startPoint x: 568, startPoint y: 172, endPoint x: 639, endPoint y: 172, distance: 70.8
click at [639, 172] on em "“Khi làm research, mình không gắng để không fail, mà là làm thế nào để hạn chế …" at bounding box center [628, 176] width 371 height 22
drag, startPoint x: 617, startPoint y: 173, endPoint x: 758, endPoint y: 169, distance: 141.1
click at [758, 169] on em "“Khi làm research, mình không gắng để không fail, mà là làm thế nào để hạn chế …" at bounding box center [628, 176] width 371 height 22
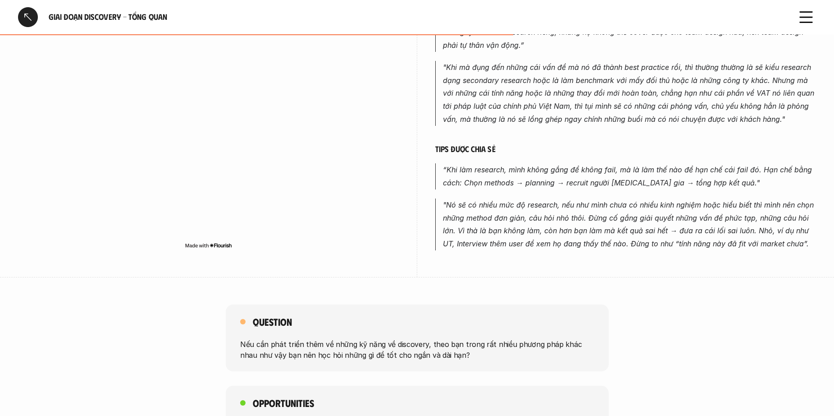
click at [560, 187] on em "“Khi làm research, mình không gắng để không fail, mà là làm thế nào để hạn chế …" at bounding box center [628, 176] width 371 height 22
drag, startPoint x: 464, startPoint y: 188, endPoint x: 547, endPoint y: 188, distance: 82.9
click at [547, 188] on p "“Khi làm research, mình không gắng để không fail, mà là làm thế nào để hạn chế …" at bounding box center [629, 176] width 373 height 26
click at [511, 189] on p "“Khi làm research, mình không gắng để không fail, mà là làm thế nào để hạn chế …" at bounding box center [629, 176] width 373 height 26
drag, startPoint x: 538, startPoint y: 183, endPoint x: 601, endPoint y: 183, distance: 63.1
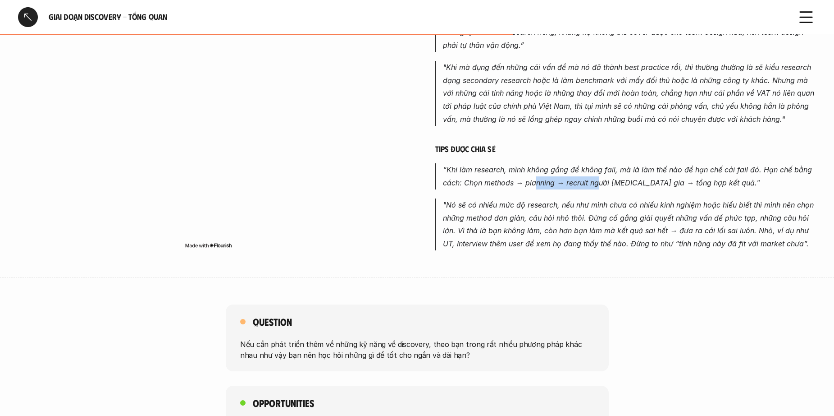
click at [601, 183] on em "“Khi làm research, mình không gắng để không fail, mà là làm thế nào để hạn chế …" at bounding box center [628, 176] width 371 height 22
click at [602, 183] on em "“Khi làm research, mình không gắng để không fail, mà là làm thế nào để hạn chế …" at bounding box center [628, 176] width 371 height 22
click at [557, 184] on em "“Khi làm research, mình không gắng để không fail, mà là làm thế nào để hạn chế …" at bounding box center [628, 176] width 371 height 22
drag, startPoint x: 564, startPoint y: 184, endPoint x: 634, endPoint y: 184, distance: 70.3
click at [634, 184] on em "“Khi làm research, mình không gắng để không fail, mà là làm thế nào để hạn chế …" at bounding box center [628, 176] width 371 height 22
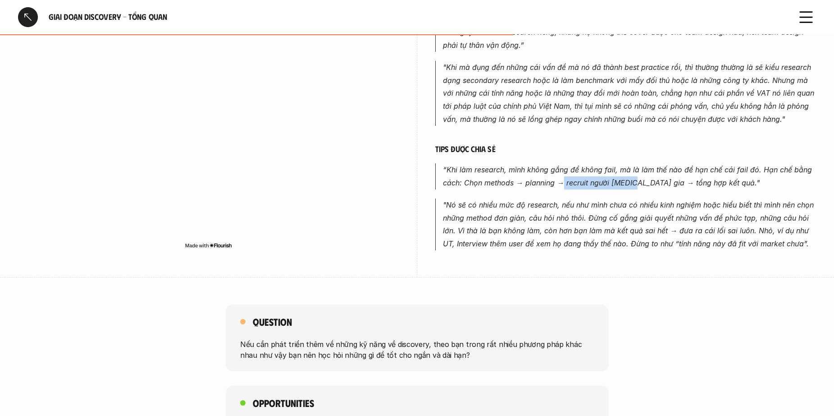
click at [634, 184] on em "“Khi làm research, mình không gắng để không fail, mà là làm thế nào để hạn chế …" at bounding box center [628, 176] width 371 height 22
drag, startPoint x: 664, startPoint y: 184, endPoint x: 734, endPoint y: 183, distance: 70.3
click at [734, 183] on p "“Khi làm research, mình không gắng để không fail, mà là làm thế nào để hạn chế …" at bounding box center [629, 176] width 373 height 26
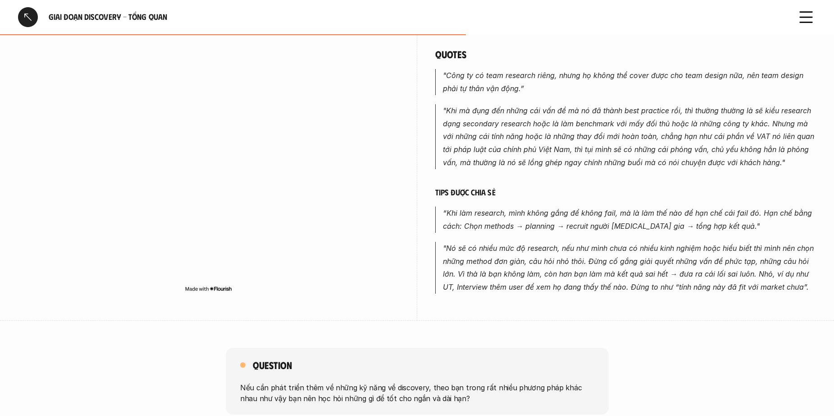
scroll to position [496, 0]
drag, startPoint x: 436, startPoint y: 197, endPoint x: 518, endPoint y: 197, distance: 82.5
click at [518, 197] on h6 "Tips được chia sẻ" at bounding box center [625, 194] width 381 height 10
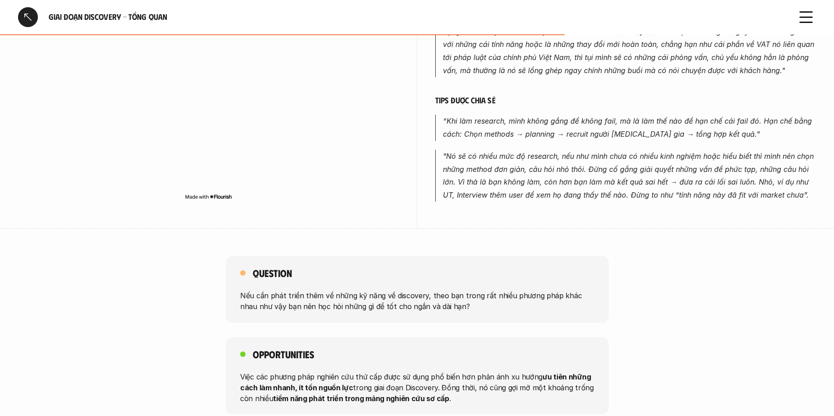
scroll to position [541, 0]
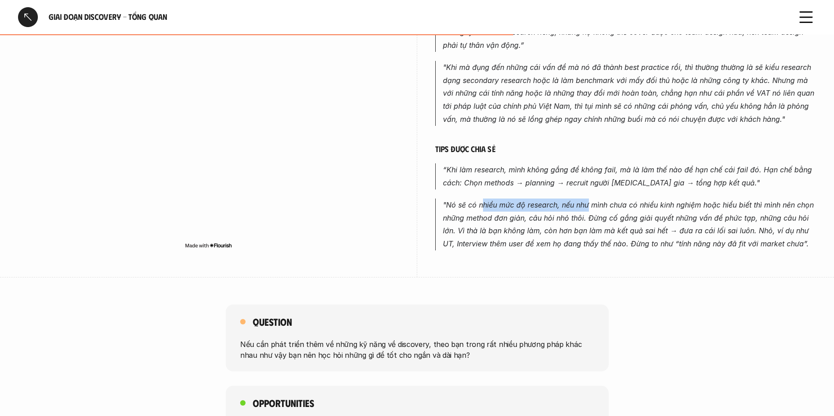
drag, startPoint x: 482, startPoint y: 206, endPoint x: 590, endPoint y: 206, distance: 107.7
click at [590, 206] on em ""Nó sẽ có nhiều mức độ research, nếu như mình chưa có nhiều kinh nghiệm hoặc hi…" at bounding box center [629, 224] width 373 height 48
click at [592, 206] on em ""Nó sẽ có nhiều mức độ research, nếu như mình chưa có nhiều kinh nghiệm hoặc hi…" at bounding box center [629, 224] width 373 height 48
drag, startPoint x: 566, startPoint y: 179, endPoint x: 592, endPoint y: 179, distance: 26.6
click at [592, 179] on em "“Khi làm research, mình không gắng để không fail, mà là làm thế nào để hạn chế …" at bounding box center [628, 176] width 371 height 22
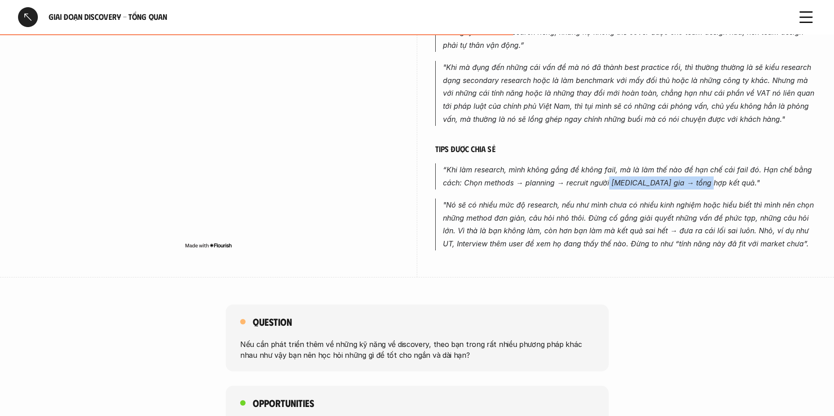
drag, startPoint x: 640, startPoint y: 183, endPoint x: 706, endPoint y: 192, distance: 67.3
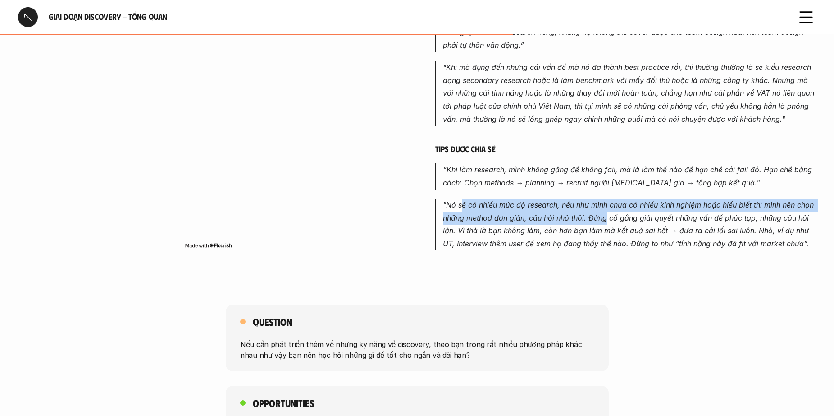
drag, startPoint x: 461, startPoint y: 201, endPoint x: 607, endPoint y: 215, distance: 146.8
click at [607, 215] on em ""Nó sẽ có nhiều mức độ research, nếu như mình chưa có nhiều kinh nghiệm hoặc hi…" at bounding box center [629, 224] width 373 height 48
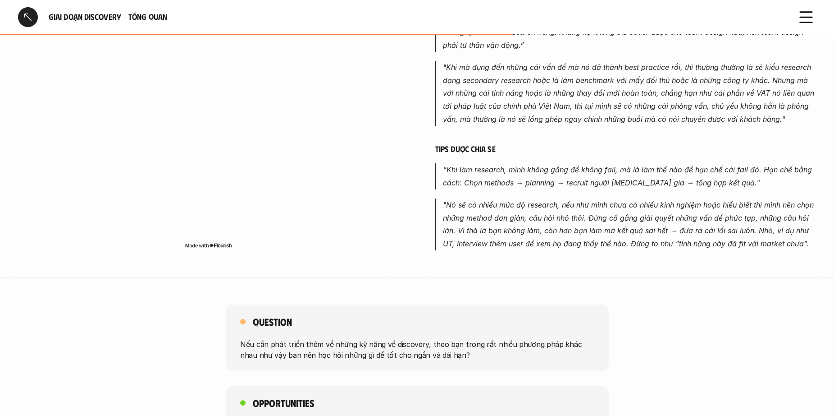
click at [607, 215] on em ""Nó sẽ có nhiều mức độ research, nếu như mình chưa có nhiều kinh nghiệm hoặc hi…" at bounding box center [629, 224] width 373 height 48
drag, startPoint x: 557, startPoint y: 199, endPoint x: 683, endPoint y: 207, distance: 126.9
click at [683, 207] on p ""Nó sẽ có nhiều mức độ research, nếu như mình chưa có nhiều kinh nghiệm hoặc hi…" at bounding box center [629, 224] width 373 height 52
click at [683, 207] on em ""Nó sẽ có nhiều mức độ research, nếu như mình chưa có nhiều kinh nghiệm hoặc hi…" at bounding box center [629, 224] width 373 height 48
drag, startPoint x: 531, startPoint y: 220, endPoint x: 613, endPoint y: 220, distance: 81.6
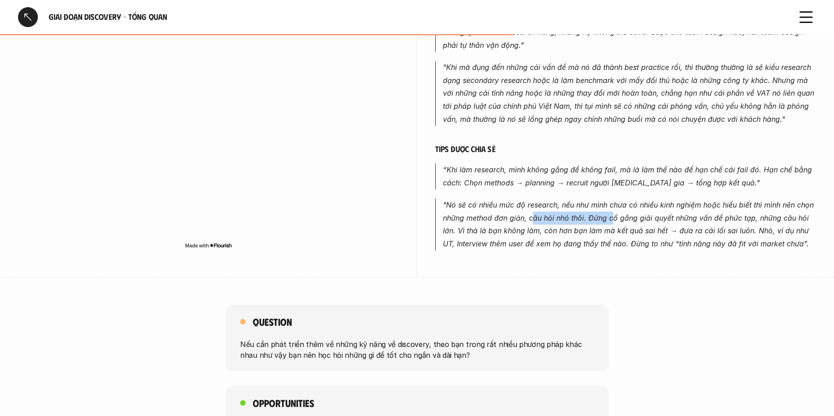
click at [613, 220] on em ""Nó sẽ có nhiều mức độ research, nếu như mình chưa có nhiều kinh nghiệm hoặc hi…" at bounding box center [629, 224] width 373 height 48
drag, startPoint x: 598, startPoint y: 220, endPoint x: 629, endPoint y: 218, distance: 31.6
click at [629, 218] on em ""Nó sẽ có nhiều mức độ research, nếu như mình chưa có nhiều kinh nghiệm hoặc hi…" at bounding box center [629, 224] width 373 height 48
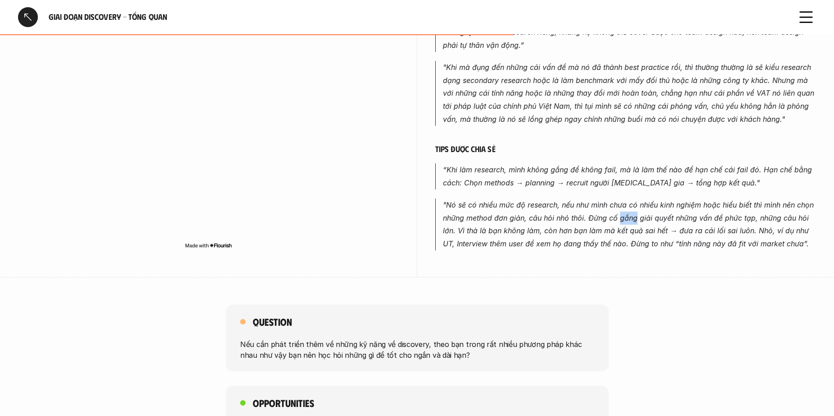
click at [629, 218] on em ""Nó sẽ có nhiều mức độ research, nếu như mình chưa có nhiều kinh nghiệm hoặc hi…" at bounding box center [629, 224] width 373 height 48
click at [614, 221] on em ""Nó sẽ có nhiều mức độ research, nếu như mình chưa có nhiều kinh nghiệm hoặc hi…" at bounding box center [629, 224] width 373 height 48
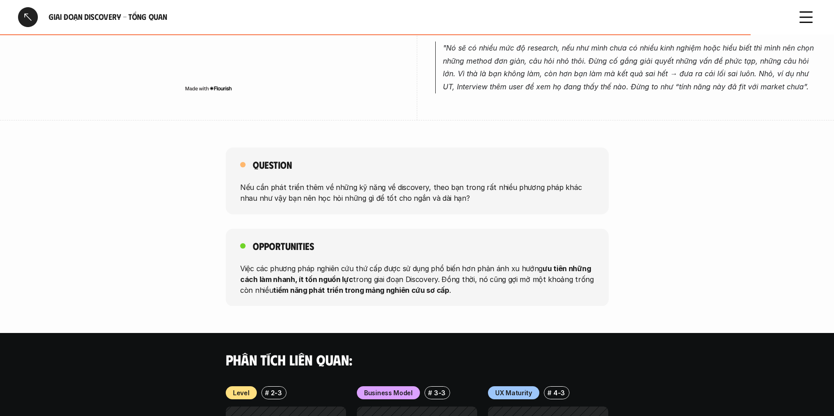
scroll to position [631, 0]
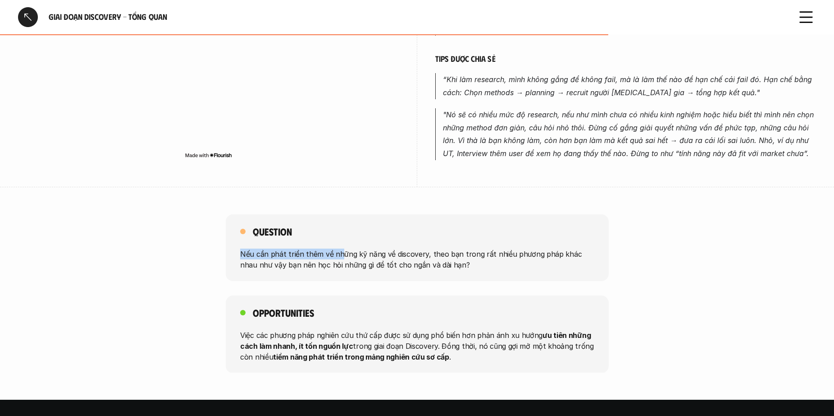
drag, startPoint x: 240, startPoint y: 254, endPoint x: 484, endPoint y: 251, distance: 244.3
click at [409, 254] on div "Question Nếu cần phát triển thêm về những kỹ năng về discovery, theo bạn trong …" at bounding box center [417, 247] width 383 height 67
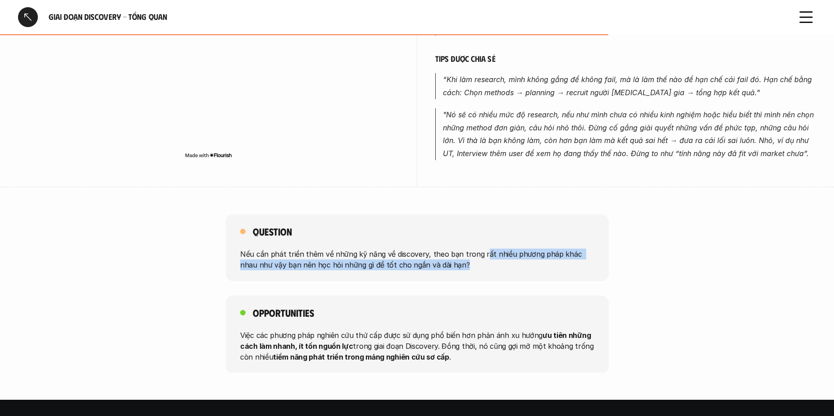
drag, startPoint x: 484, startPoint y: 251, endPoint x: 492, endPoint y: 261, distance: 12.8
click at [492, 261] on p "Nếu cần phát triển thêm về những kỹ năng về discovery, theo bạn trong rất nhiều…" at bounding box center [417, 259] width 354 height 22
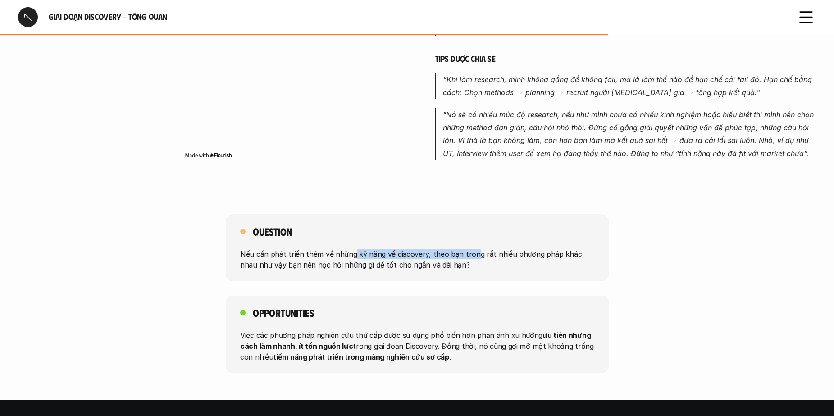
drag, startPoint x: 351, startPoint y: 247, endPoint x: 472, endPoint y: 246, distance: 121.3
click at [472, 246] on div "Question Nếu cần phát triển thêm về những kỹ năng về discovery, theo bạn trong …" at bounding box center [417, 247] width 383 height 67
click at [444, 271] on div "Question Nếu cần phát triển thêm về những kỹ năng về discovery, theo bạn trong …" at bounding box center [417, 247] width 383 height 67
click at [446, 269] on p "Nếu cần phát triển thêm về những kỹ năng về discovery, theo bạn trong rất nhiều…" at bounding box center [417, 259] width 354 height 22
drag, startPoint x: 321, startPoint y: 268, endPoint x: 456, endPoint y: 268, distance: 134.8
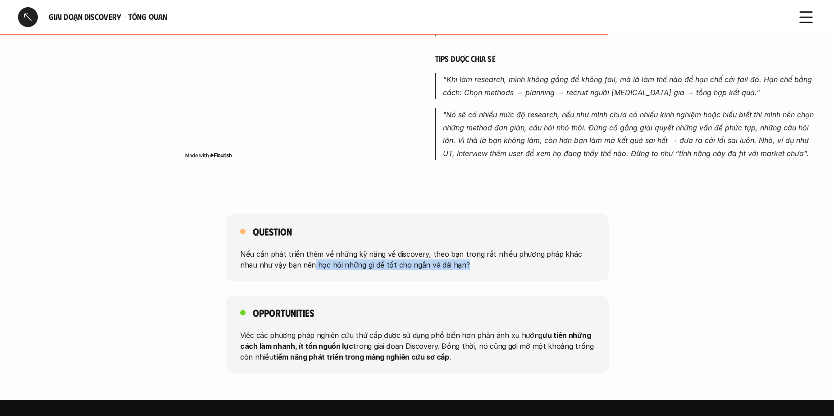
click at [456, 268] on p "Nếu cần phát triển thêm về những kỹ năng về discovery, theo bạn trong rất nhiều…" at bounding box center [417, 259] width 354 height 22
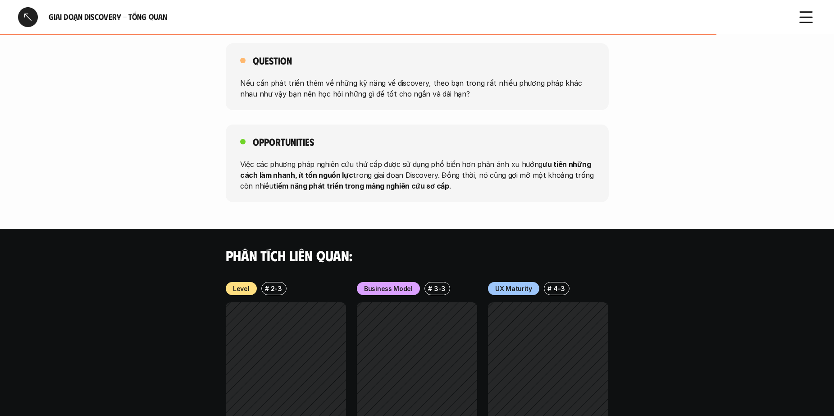
scroll to position [721, 0]
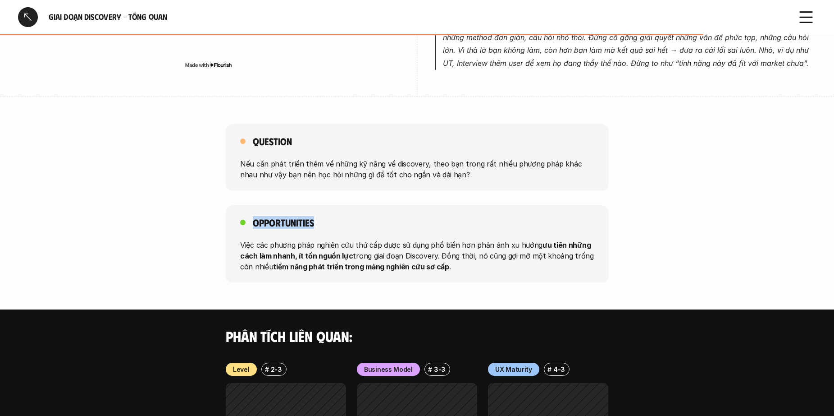
drag, startPoint x: 284, startPoint y: 221, endPoint x: 313, endPoint y: 221, distance: 28.8
click at [313, 221] on h5 "Opportunities" at bounding box center [283, 222] width 61 height 13
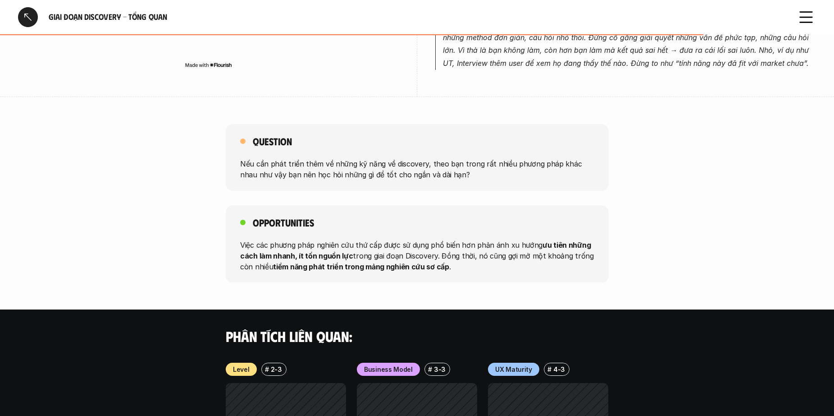
click at [268, 140] on h5 "Question" at bounding box center [272, 141] width 39 height 13
click at [257, 157] on div "Question Nếu cần phát triển thêm về những kỹ năng về discovery, theo bạn trong …" at bounding box center [417, 157] width 383 height 67
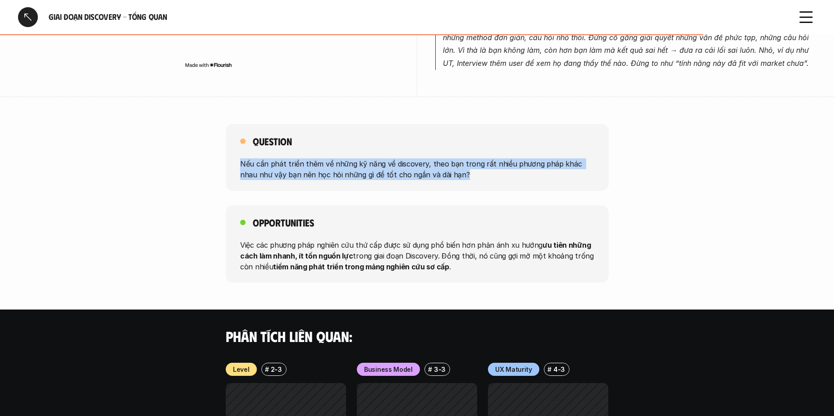
drag, startPoint x: 235, startPoint y: 163, endPoint x: 532, endPoint y: 177, distance: 297.4
click at [532, 177] on div "Question Nếu cần phát triển thêm về những kỹ năng về discovery, theo bạn trong …" at bounding box center [417, 157] width 383 height 67
click at [532, 177] on p "Nếu cần phát triển thêm về những kỹ năng về discovery, theo bạn trong rất nhiều…" at bounding box center [417, 169] width 354 height 22
drag, startPoint x: 308, startPoint y: 165, endPoint x: 179, endPoint y: 158, distance: 129.1
click at [179, 158] on div "Question Nếu cần phát triển thêm về những kỹ năng về discovery, theo bạn trong …" at bounding box center [417, 157] width 834 height 67
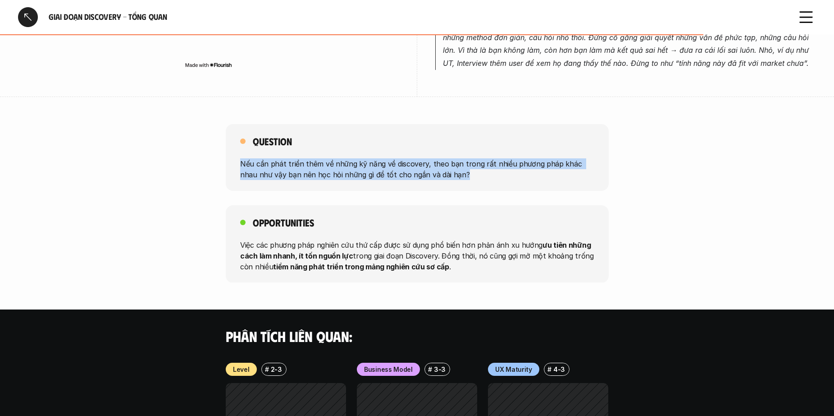
click at [347, 177] on p "Nếu cần phát triển thêm về những kỹ năng về discovery, theo bạn trong rất nhiều…" at bounding box center [417, 169] width 354 height 22
click at [260, 165] on p "Nếu cần phát triển thêm về những kỹ năng về discovery, theo bạn trong rất nhiều…" at bounding box center [417, 169] width 354 height 22
drag, startPoint x: 234, startPoint y: 160, endPoint x: 488, endPoint y: 191, distance: 256.5
click at [488, 191] on div "Question Nếu cần phát triển thêm về những kỹ năng về discovery, theo bạn trong …" at bounding box center [417, 203] width 834 height 158
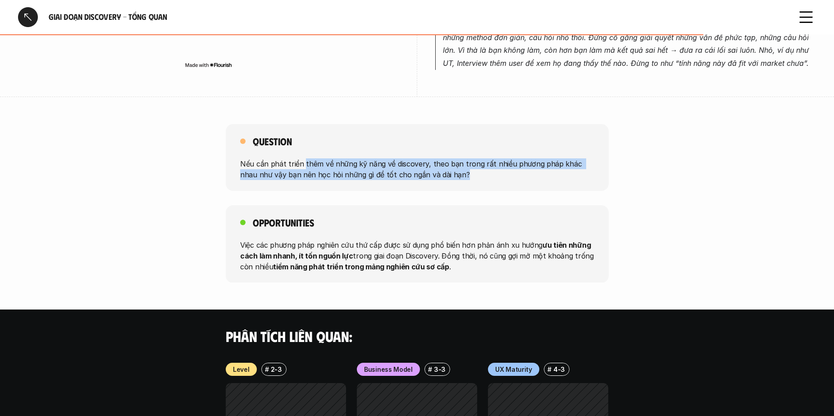
drag, startPoint x: 465, startPoint y: 179, endPoint x: 478, endPoint y: 167, distance: 17.6
click at [316, 167] on p "Nếu cần phát triển thêm về những kỹ năng về discovery, theo bạn trong rất nhiều…" at bounding box center [417, 169] width 354 height 22
click at [478, 167] on p "Nếu cần phát triển thêm về những kỹ năng về discovery, theo bạn trong rất nhiều…" at bounding box center [417, 169] width 354 height 22
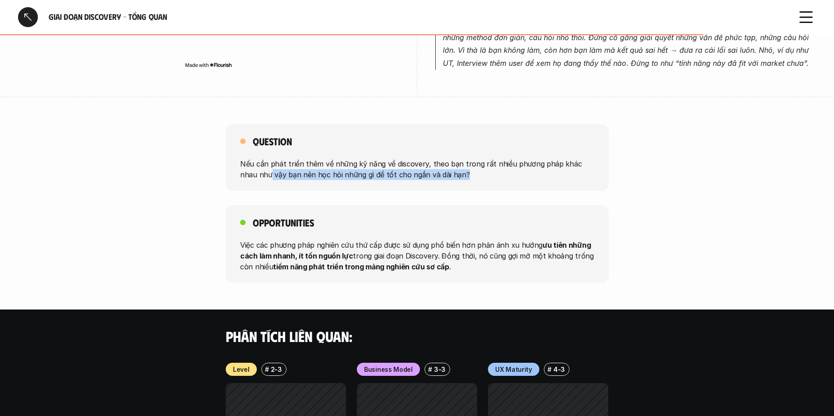
drag, startPoint x: 252, startPoint y: 179, endPoint x: 463, endPoint y: 183, distance: 210.6
click at [463, 183] on div "Question Nếu cần phát triển thêm về những kỹ năng về discovery, theo bạn trong …" at bounding box center [417, 157] width 383 height 67
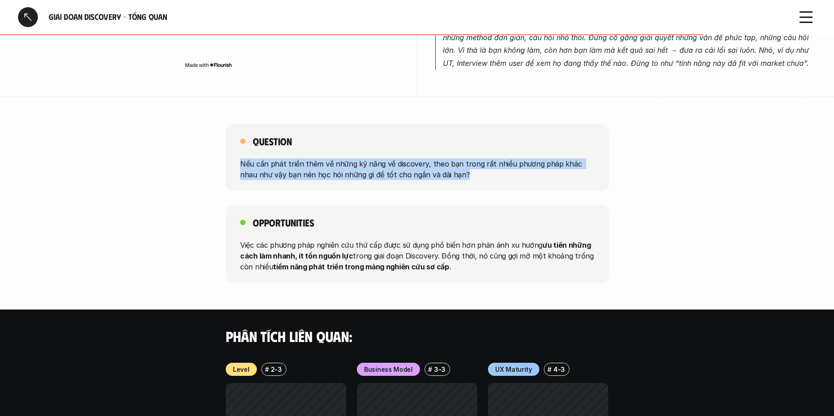
drag, startPoint x: 460, startPoint y: 182, endPoint x: 204, endPoint y: 153, distance: 257.6
click at [204, 153] on div "Question Nếu cần phát triển thêm về những kỹ năng về discovery, theo bạn trong …" at bounding box center [417, 157] width 834 height 67
click at [316, 167] on p "Nếu cần phát triển thêm về những kỹ năng về discovery, theo bạn trong rất nhiều…" at bounding box center [417, 169] width 354 height 22
drag, startPoint x: 419, startPoint y: 183, endPoint x: 246, endPoint y: 162, distance: 174.8
click at [246, 162] on div "Question Nếu cần phát triển thêm về những kỹ năng về discovery, theo bạn trong …" at bounding box center [417, 157] width 383 height 67
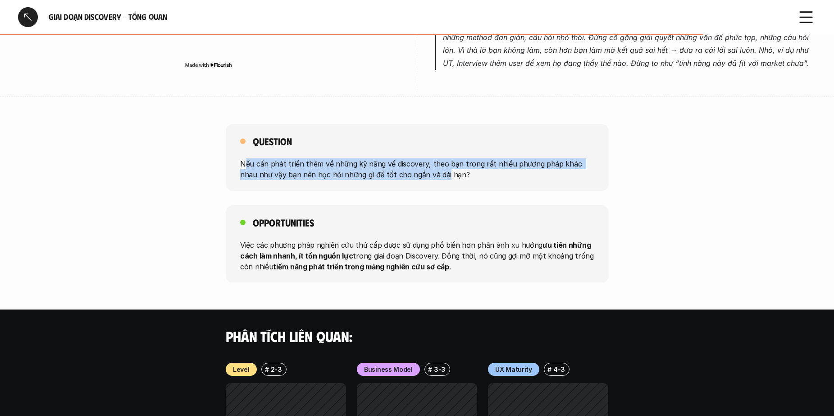
click at [246, 162] on p "Nếu cần phát triển thêm về những kỹ năng về discovery, theo bạn trong rất nhiều…" at bounding box center [417, 169] width 354 height 22
drag, startPoint x: 247, startPoint y: 164, endPoint x: 462, endPoint y: 173, distance: 216.1
click at [462, 173] on p "Nếu cần phát triển thêm về những kỹ năng về discovery, theo bạn trong rất nhiều…" at bounding box center [417, 169] width 354 height 22
drag, startPoint x: 446, startPoint y: 174, endPoint x: 216, endPoint y: 155, distance: 231.2
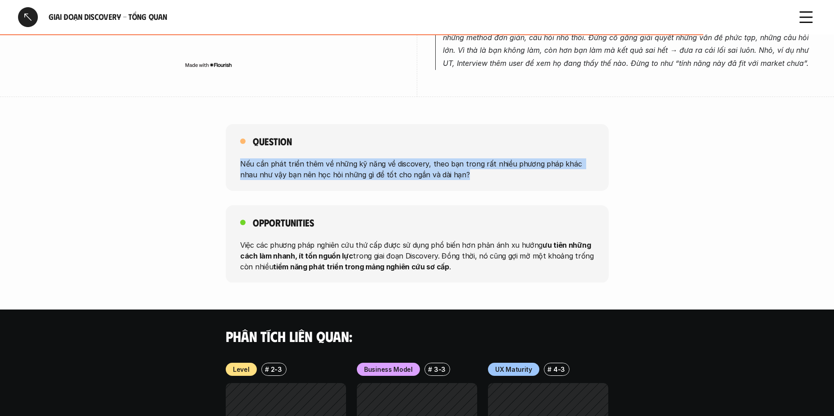
click at [216, 155] on div "Question Nếu cần phát triển thêm về những kỹ năng về discovery, theo bạn trong …" at bounding box center [417, 157] width 834 height 67
click at [272, 168] on p "Nếu cần phát triển thêm về những kỹ năng về discovery, theo bạn trong rất nhiều…" at bounding box center [417, 169] width 354 height 22
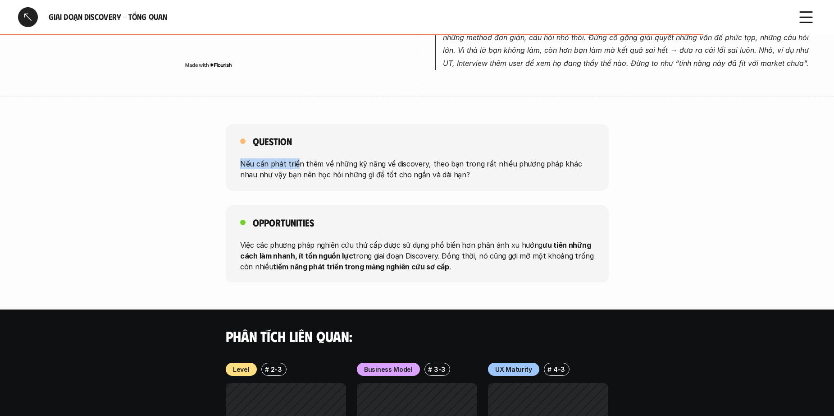
drag, startPoint x: 236, startPoint y: 165, endPoint x: 298, endPoint y: 165, distance: 61.8
click at [298, 165] on div "Question Nếu cần phát triển thêm về những kỹ năng về discovery, theo bạn trong …" at bounding box center [417, 157] width 383 height 67
drag, startPoint x: 359, startPoint y: 165, endPoint x: 421, endPoint y: 160, distance: 62.4
click at [421, 160] on p "Nếu cần phát triển thêm về những kỹ năng về discovery, theo bạn trong rất nhiều…" at bounding box center [417, 169] width 354 height 22
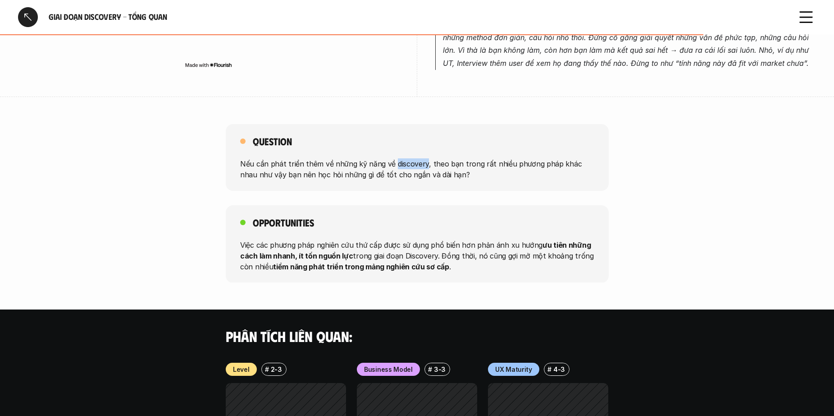
click at [421, 160] on p "Nếu cần phát triển thêm về những kỹ năng về discovery, theo bạn trong rất nhiều…" at bounding box center [417, 169] width 354 height 22
click at [238, 156] on div "Question Nếu cần phát triển thêm về những kỹ năng về discovery, theo bạn trong …" at bounding box center [417, 157] width 383 height 67
drag, startPoint x: 243, startPoint y: 164, endPoint x: 362, endPoint y: 163, distance: 118.1
click at [362, 163] on p "Nếu cần phát triển thêm về những kỹ năng về discovery, theo bạn trong rất nhiều…" at bounding box center [417, 169] width 354 height 22
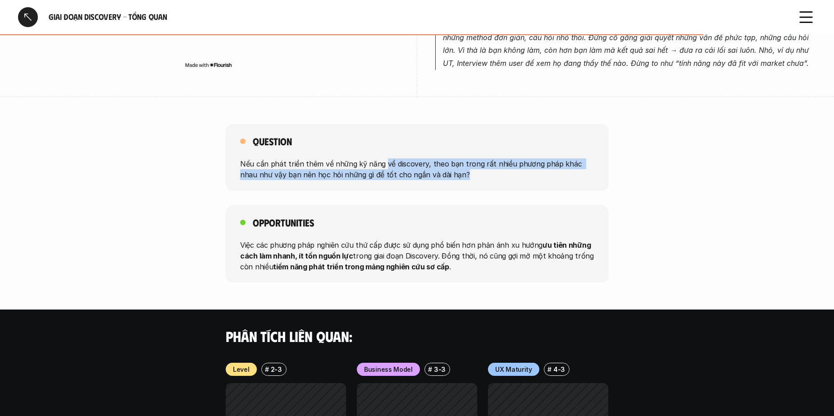
drag, startPoint x: 403, startPoint y: 164, endPoint x: 448, endPoint y: 179, distance: 48.0
click at [448, 179] on p "Nếu cần phát triển thêm về những kỹ năng về discovery, theo bạn trong rất nhiều…" at bounding box center [417, 169] width 354 height 22
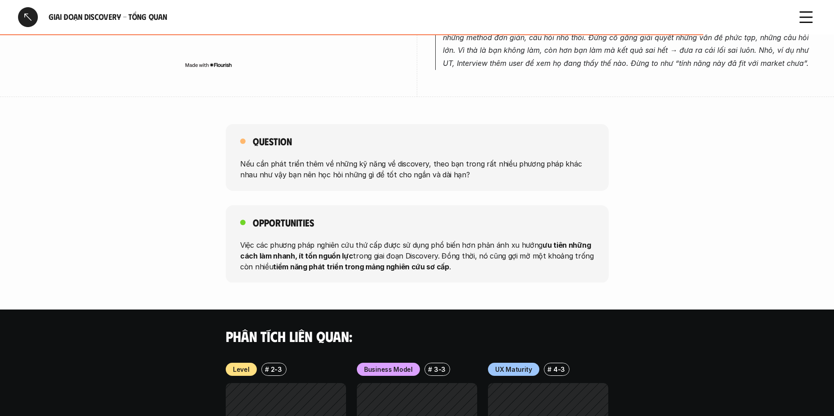
drag, startPoint x: 448, startPoint y: 179, endPoint x: 453, endPoint y: 179, distance: 4.5
click at [448, 179] on p "Nếu cần phát triển thêm về những kỹ năng về discovery, theo bạn trong rất nhiều…" at bounding box center [417, 169] width 354 height 22
drag, startPoint x: 238, startPoint y: 157, endPoint x: 360, endPoint y: 173, distance: 123.7
click at [360, 173] on div "Question Nếu cần phát triển thêm về những kỹ năng về discovery, theo bạn trong …" at bounding box center [417, 157] width 383 height 67
drag, startPoint x: 403, startPoint y: 179, endPoint x: 426, endPoint y: 182, distance: 23.1
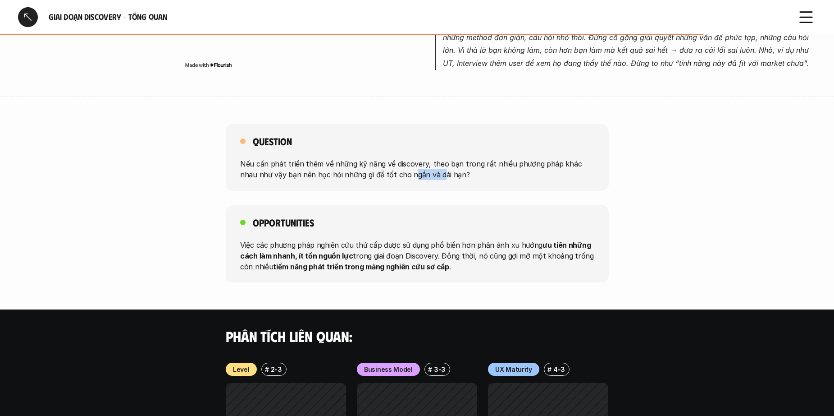
click at [423, 182] on div "Question Nếu cần phát triển thêm về những kỹ năng về discovery, theo bạn trong …" at bounding box center [417, 157] width 383 height 67
click at [424, 182] on div "Question Nếu cần phát triển thêm về những kỹ năng về discovery, theo bạn trong …" at bounding box center [417, 157] width 383 height 67
drag, startPoint x: 426, startPoint y: 182, endPoint x: 435, endPoint y: 180, distance: 9.6
click at [427, 182] on div "Question Nếu cần phát triển thêm về những kỹ năng về discovery, theo bạn trong …" at bounding box center [417, 157] width 383 height 67
click at [439, 179] on div "Question Nếu cần phát triển thêm về những kỹ năng về discovery, theo bạn trong …" at bounding box center [417, 157] width 383 height 67
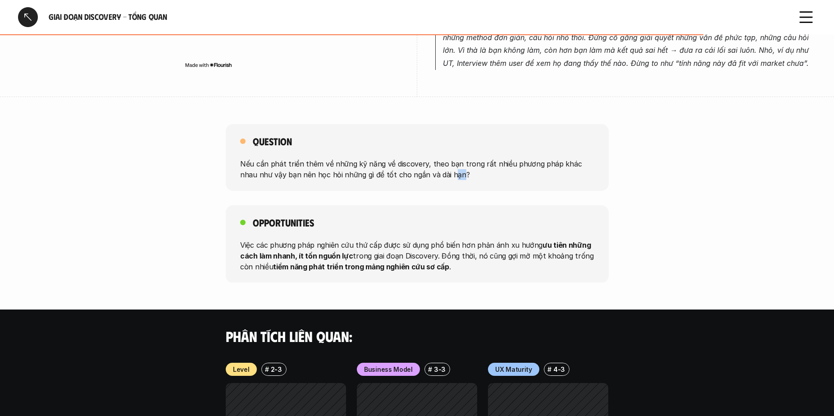
click at [441, 175] on p "Nếu cần phát triển thêm về những kỹ năng về discovery, theo bạn trong rất nhiều…" at bounding box center [417, 169] width 354 height 22
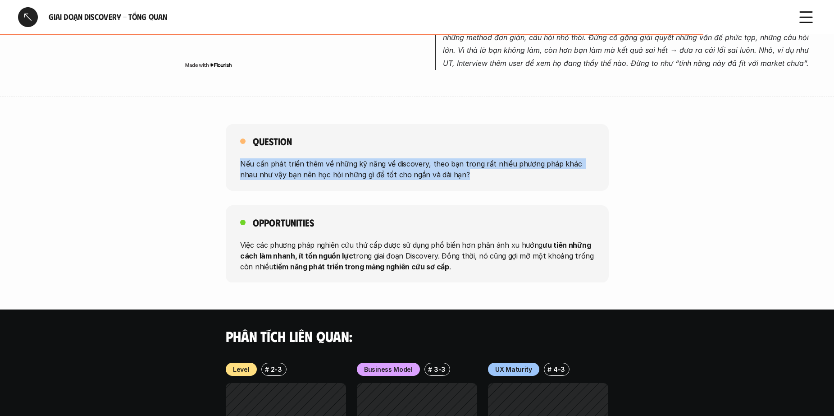
drag, startPoint x: 440, startPoint y: 172, endPoint x: 232, endPoint y: 165, distance: 207.9
click at [232, 165] on div "Question Nếu cần phát triển thêm về những kỹ năng về discovery, theo bạn trong …" at bounding box center [417, 157] width 383 height 67
click at [325, 163] on p "Nếu cần phát triển thêm về những kỹ năng về discovery, theo bạn trong rất nhiều…" at bounding box center [417, 169] width 354 height 22
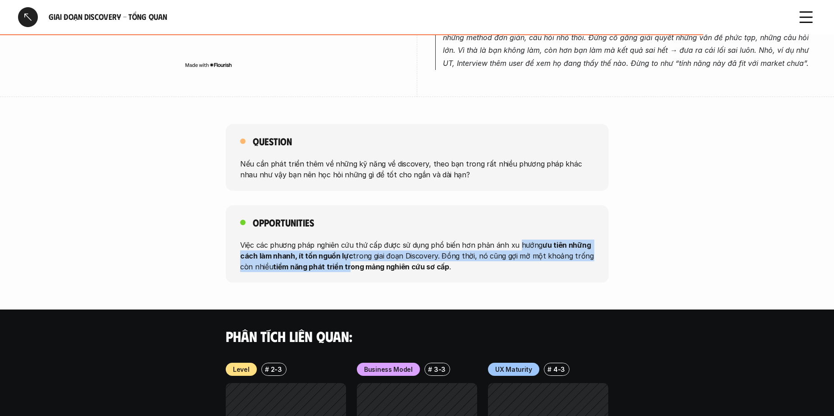
click at [517, 247] on p "Việc các phương pháp nghiên cứu thứ cấp được sử dụng phổ biến hơn phản ánh xu h…" at bounding box center [417, 255] width 354 height 32
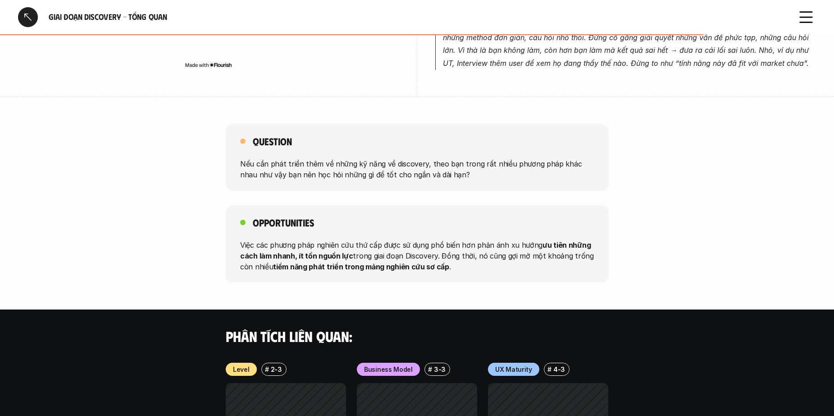
click at [498, 260] on p "Việc các phương pháp nghiên cứu thứ cấp được sử dụng phổ biến hơn phản ánh xu h…" at bounding box center [417, 255] width 354 height 32
click at [271, 265] on p "Việc các phương pháp nghiên cứu thứ cấp được sử dụng phổ biến hơn phản ánh xu h…" at bounding box center [417, 255] width 354 height 32
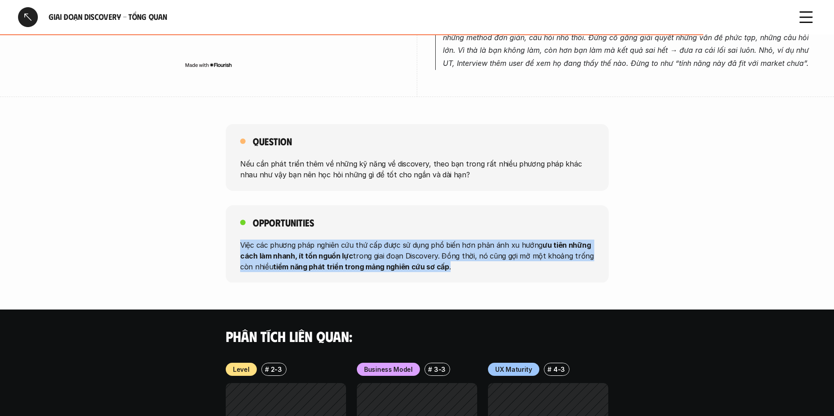
drag, startPoint x: 231, startPoint y: 238, endPoint x: 469, endPoint y: 270, distance: 240.2
click at [469, 270] on div "Opportunities Việc các phương pháp nghiên cứu thứ cấp được sử dụng phổ biến hơn…" at bounding box center [417, 244] width 383 height 78
click at [471, 270] on p "Việc các phương pháp nghiên cứu thứ cấp được sử dụng phổ biến hơn phản ánh xu h…" at bounding box center [417, 255] width 354 height 32
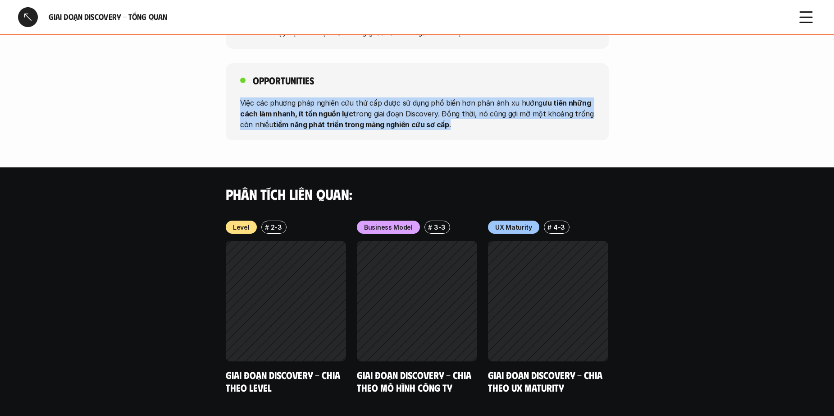
scroll to position [892, 0]
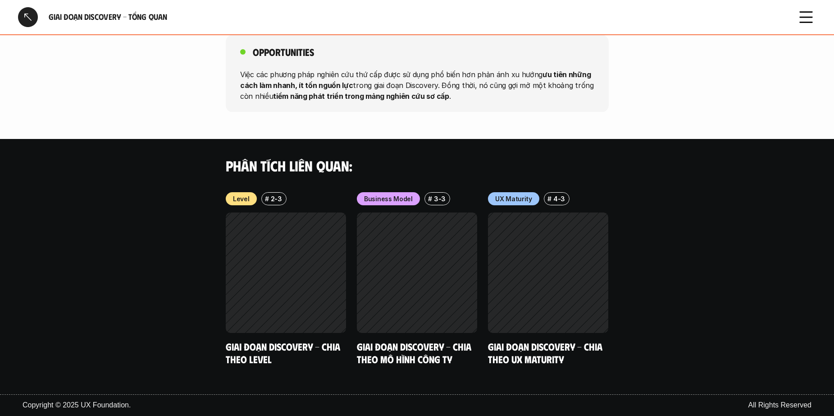
click at [307, 191] on div "Phân tích liên quan:" at bounding box center [417, 165] width 834 height 53
drag, startPoint x: 214, startPoint y: 163, endPoint x: 361, endPoint y: 173, distance: 146.8
click at [361, 173] on div "Phân tích liên quan:" at bounding box center [417, 165] width 834 height 53
click at [361, 173] on h4 "Phân tích liên quan:" at bounding box center [417, 165] width 383 height 17
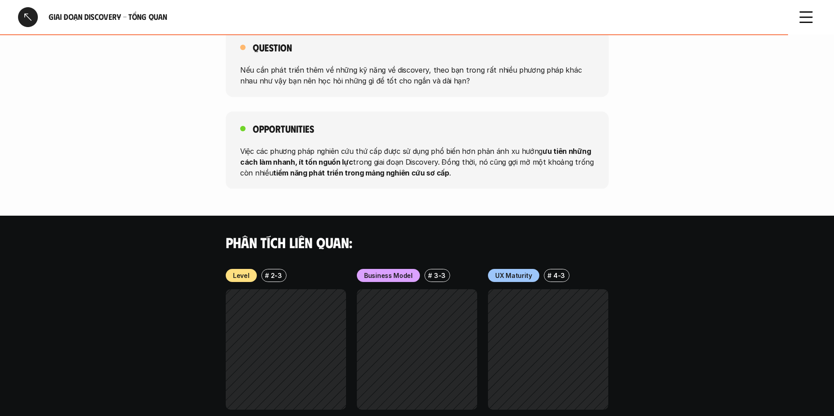
scroll to position [801, 0]
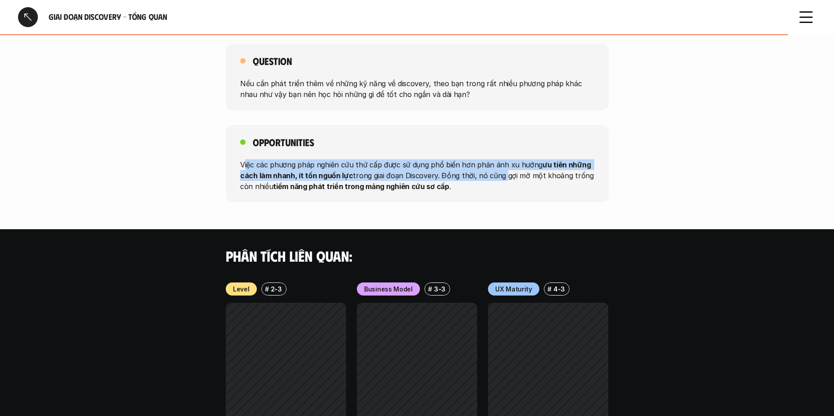
drag, startPoint x: 243, startPoint y: 165, endPoint x: 502, endPoint y: 170, distance: 259.2
click at [502, 170] on p "Việc các phương pháp nghiên cứu thứ cấp được sử dụng phổ biến hơn phản ánh xu h…" at bounding box center [417, 175] width 354 height 32
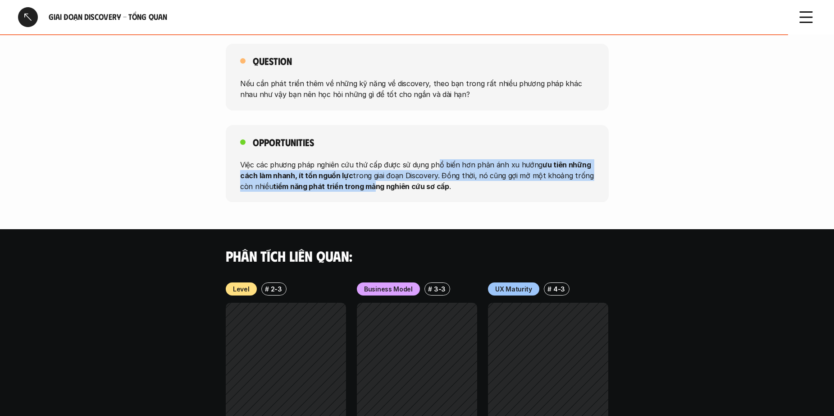
drag, startPoint x: 437, startPoint y: 167, endPoint x: 356, endPoint y: 187, distance: 83.9
click at [362, 187] on p "Việc các phương pháp nghiên cứu thứ cấp được sử dụng phổ biến hơn phản ánh xu h…" at bounding box center [417, 175] width 354 height 32
click at [352, 184] on strong "tiềm năng phát triển trong mảng nghiên cứu sơ cấp" at bounding box center [361, 185] width 176 height 9
click at [319, 175] on strong "ưu tiên những cách làm nhanh, ít tốn nguồn lực" at bounding box center [416, 170] width 353 height 20
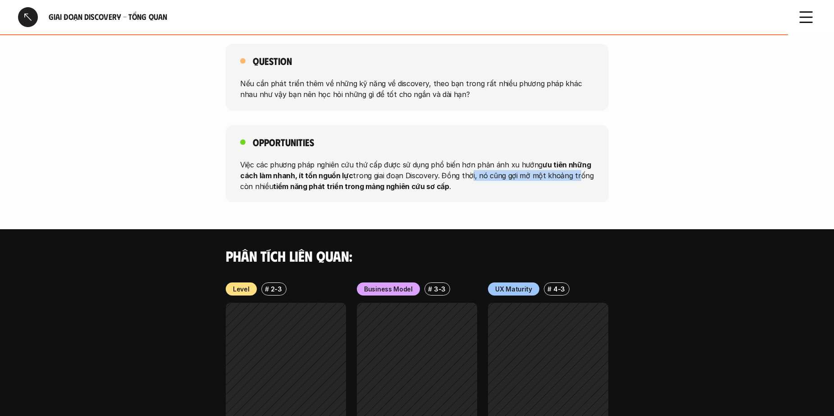
drag, startPoint x: 513, startPoint y: 169, endPoint x: 570, endPoint y: 175, distance: 57.5
click at [570, 175] on p "Việc các phương pháp nghiên cứu thứ cấp được sử dụng phổ biến hơn phản ánh xu h…" at bounding box center [417, 175] width 354 height 32
drag, startPoint x: 554, startPoint y: 180, endPoint x: 183, endPoint y: 182, distance: 370.5
click at [547, 182] on p "Việc các phương pháp nghiên cứu thứ cấp được sử dụng phổ biến hơn phản ánh xu h…" at bounding box center [417, 175] width 354 height 32
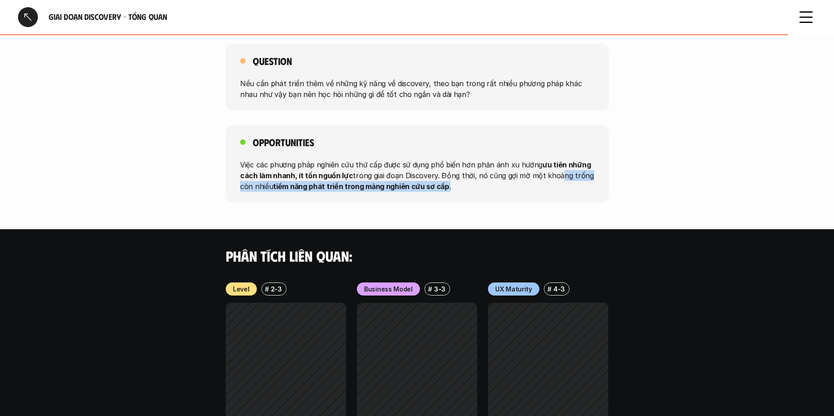
click at [235, 197] on div "Opportunities Việc các phương pháp nghiên cứu thứ cấp được sử dụng phổ biến hơn…" at bounding box center [417, 164] width 383 height 78
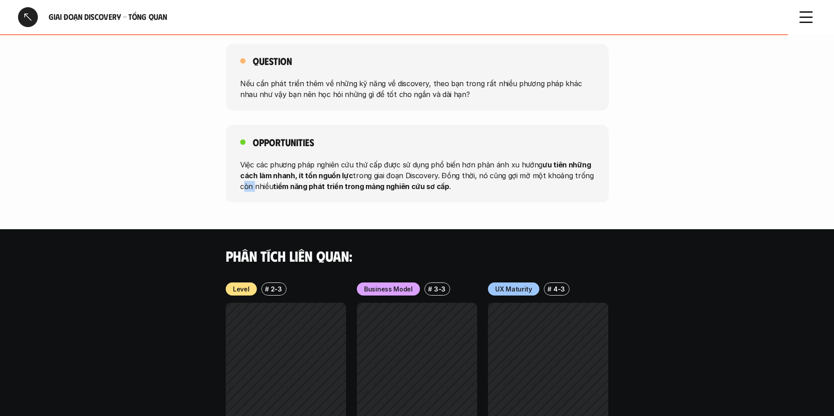
drag, startPoint x: 235, startPoint y: 197, endPoint x: 247, endPoint y: 197, distance: 12.6
click at [247, 197] on div "Opportunities Việc các phương pháp nghiên cứu thứ cấp được sử dụng phổ biến hơn…" at bounding box center [417, 164] width 383 height 78
drag, startPoint x: 449, startPoint y: 181, endPoint x: 286, endPoint y: 197, distance: 163.9
click at [286, 197] on div "Opportunities Việc các phương pháp nghiên cứu thứ cấp được sử dụng phổ biến hơn…" at bounding box center [417, 164] width 383 height 78
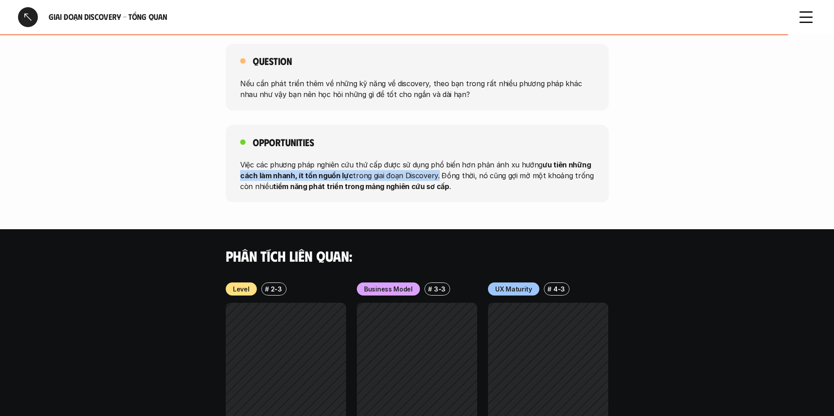
drag, startPoint x: 246, startPoint y: 178, endPoint x: 435, endPoint y: 178, distance: 188.9
click at [435, 178] on div "Opportunities Việc các phương pháp nghiên cứu thứ cấp được sử dụng phổ biến hơn…" at bounding box center [417, 164] width 383 height 78
click at [438, 177] on p "Việc các phương pháp nghiên cứu thứ cấp được sử dụng phổ biến hơn phản ánh xu h…" at bounding box center [417, 175] width 354 height 32
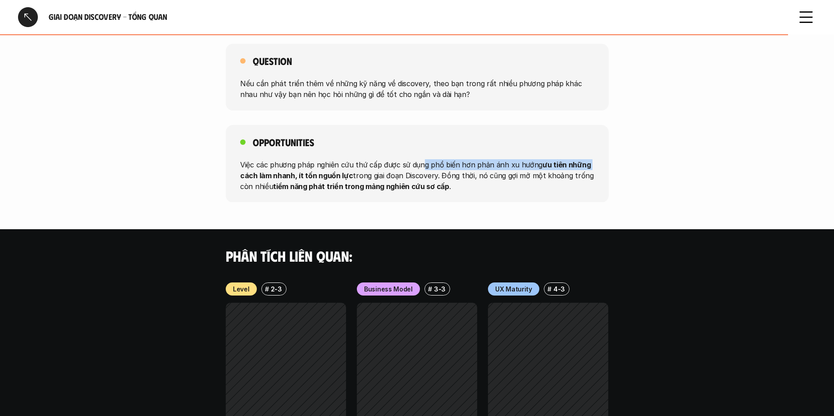
drag, startPoint x: 422, startPoint y: 162, endPoint x: 327, endPoint y: 164, distance: 95.1
click at [578, 164] on p "Việc các phương pháp nghiên cứu thứ cấp được sử dụng phổ biến hơn phản ánh xu h…" at bounding box center [417, 175] width 354 height 32
drag, startPoint x: 327, startPoint y: 164, endPoint x: 257, endPoint y: 175, distance: 70.8
click at [313, 169] on p "Việc các phương pháp nghiên cứu thứ cấp được sử dụng phổ biến hơn phản ánh xu h…" at bounding box center [417, 175] width 354 height 32
click at [249, 179] on strong "ưu tiên những cách làm nhanh, ít tốn nguồn lực" at bounding box center [416, 170] width 353 height 20
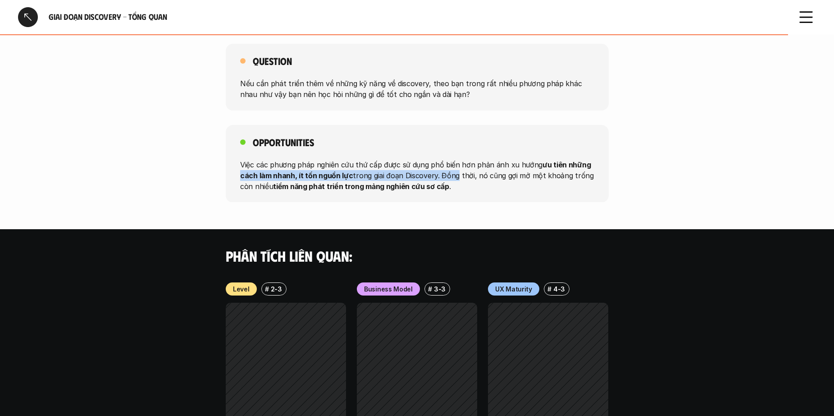
drag, startPoint x: 276, startPoint y: 175, endPoint x: 454, endPoint y: 177, distance: 178.1
click at [454, 177] on p "Việc các phương pháp nghiên cứu thứ cấp được sử dụng phổ biến hơn phản ánh xu h…" at bounding box center [417, 175] width 354 height 32
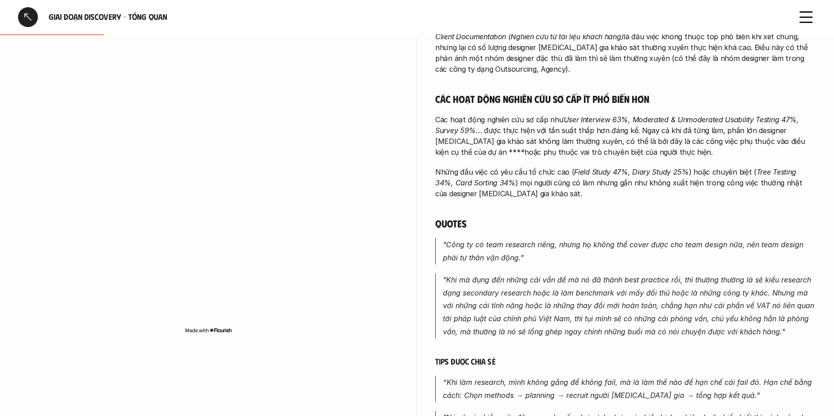
scroll to position [351, 0]
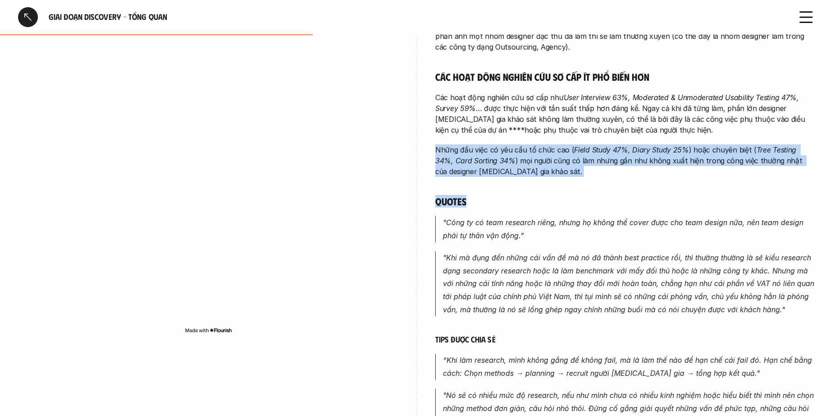
drag, startPoint x: 448, startPoint y: 156, endPoint x: 525, endPoint y: 187, distance: 82.7
click at [525, 187] on div "overview Các phương pháp nghiên cứu thứ cấp với thời gian triển khai ngắn như V…" at bounding box center [417, 120] width 798 height 696
click at [525, 187] on div "Các đầu việc phổ biến nhất trong giai đoạn Discovery đều thuộc nhóm nghiên cứu …" at bounding box center [625, 160] width 381 height 559
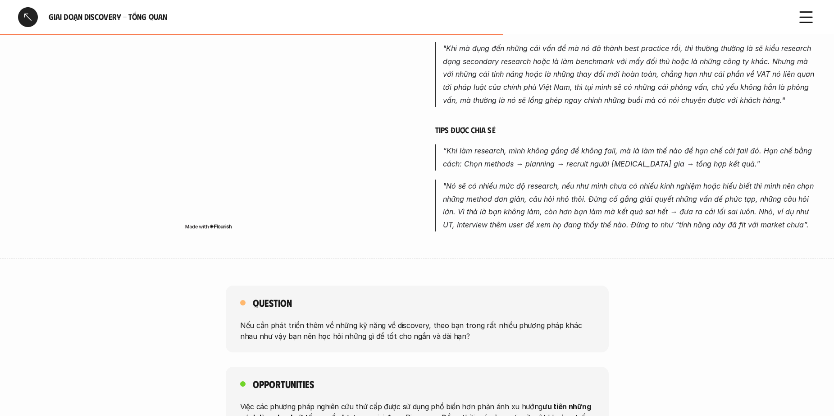
scroll to position [576, 0]
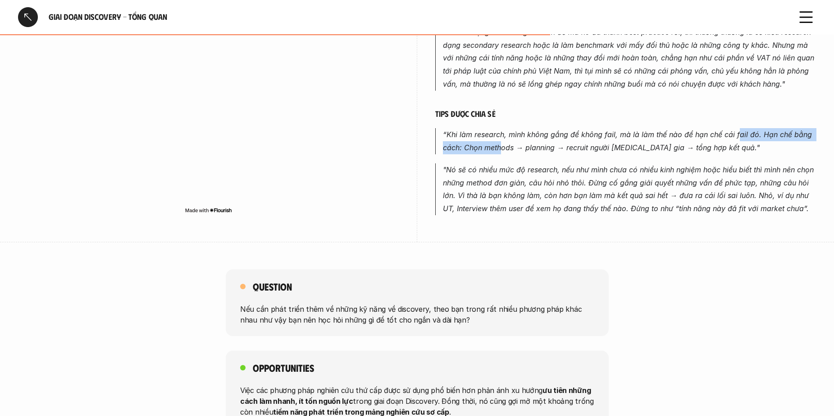
drag, startPoint x: 732, startPoint y: 133, endPoint x: 738, endPoint y: 136, distance: 7.1
click at [738, 136] on em "“Khi làm research, mình không gắng để không fail, mà là làm thế nào để hạn chế …" at bounding box center [628, 141] width 371 height 22
click at [739, 136] on em "“Khi làm research, mình không gắng để không fail, mà là làm thế nào để hạn chế …" at bounding box center [628, 141] width 371 height 22
drag, startPoint x: 739, startPoint y: 136, endPoint x: 735, endPoint y: 155, distance: 19.5
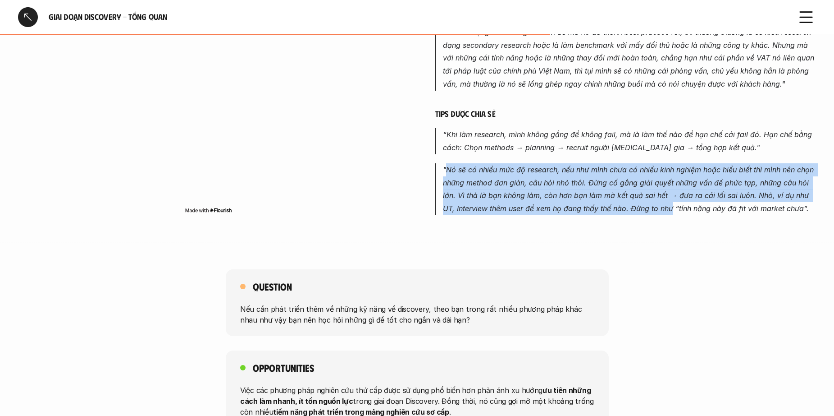
drag, startPoint x: 448, startPoint y: 170, endPoint x: 673, endPoint y: 226, distance: 232.8
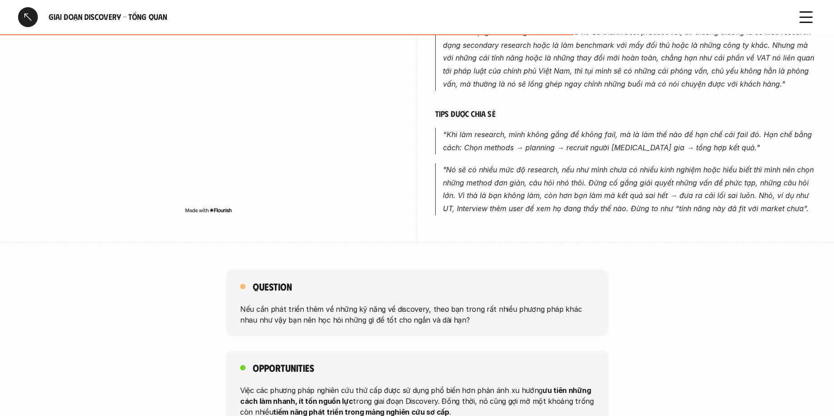
scroll to position [666, 0]
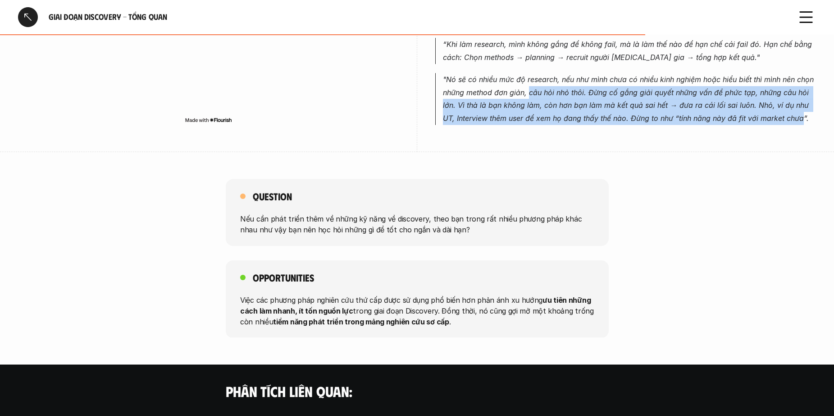
drag, startPoint x: 529, startPoint y: 93, endPoint x: 801, endPoint y: 134, distance: 275.7
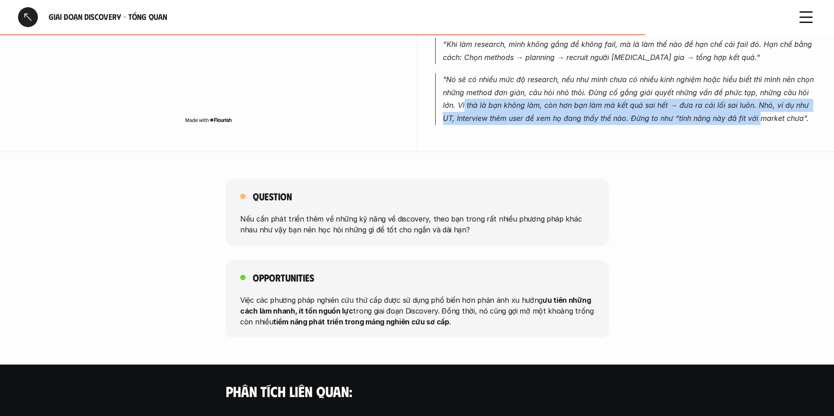
drag, startPoint x: 464, startPoint y: 110, endPoint x: 824, endPoint y: 130, distance: 360.8
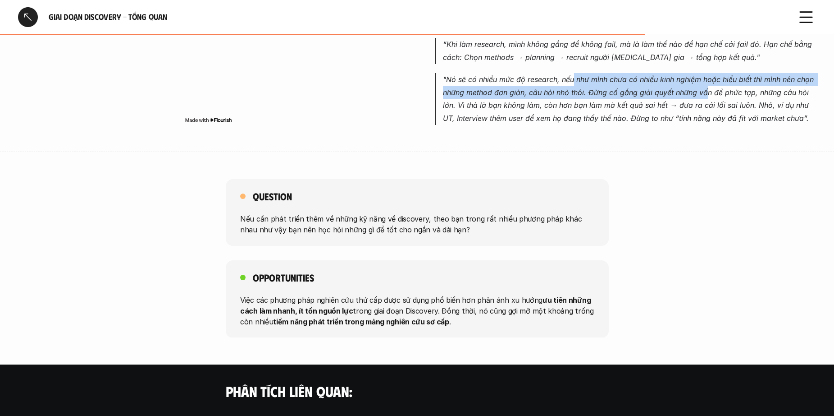
drag, startPoint x: 573, startPoint y: 80, endPoint x: 708, endPoint y: 88, distance: 135.0
click at [708, 88] on em ""Nó sẽ có nhiều mức độ research, nếu như mình chưa có nhiều kinh nghiệm hoặc hi…" at bounding box center [629, 99] width 373 height 48
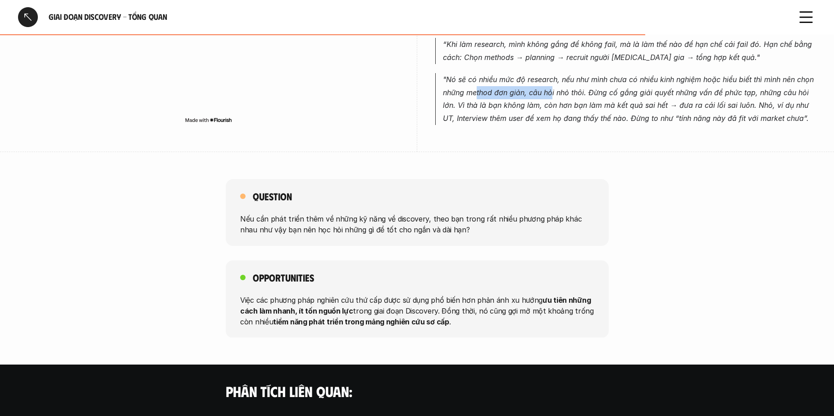
drag, startPoint x: 478, startPoint y: 92, endPoint x: 551, endPoint y: 95, distance: 73.1
click at [551, 95] on em ""Nó sẽ có nhiều mức độ research, nếu như mình chưa có nhiều kinh nghiệm hoặc hi…" at bounding box center [629, 99] width 373 height 48
click at [551, 96] on em ""Nó sẽ có nhiều mức độ research, nếu như mình chưa có nhiều kinh nghiệm hoặc hi…" at bounding box center [629, 99] width 373 height 48
click at [536, 95] on em ""Nó sẽ có nhiều mức độ research, nếu như mình chưa có nhiều kinh nghiệm hoặc hi…" at bounding box center [629, 99] width 373 height 48
drag, startPoint x: 527, startPoint y: 95, endPoint x: 636, endPoint y: 95, distance: 108.6
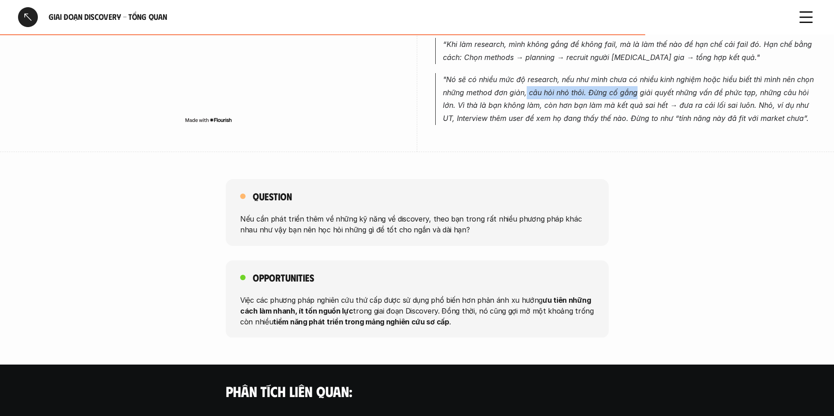
click at [636, 95] on em ""Nó sẽ có nhiều mức độ research, nếu như mình chưa có nhiều kinh nghiệm hoặc hi…" at bounding box center [629, 99] width 373 height 48
click at [638, 95] on em ""Nó sẽ có nhiều mức độ research, nếu như mình chưa có nhiều kinh nghiệm hoặc hi…" at bounding box center [629, 99] width 373 height 48
